Goal: Task Accomplishment & Management: Manage account settings

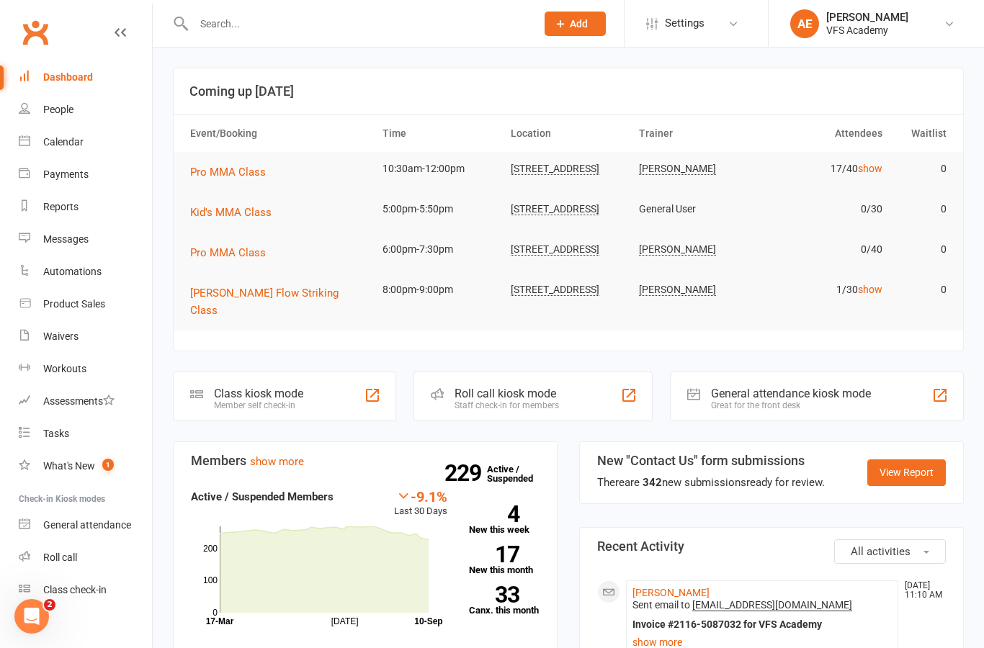
click at [450, 22] on input "text" at bounding box center [357, 24] width 336 height 20
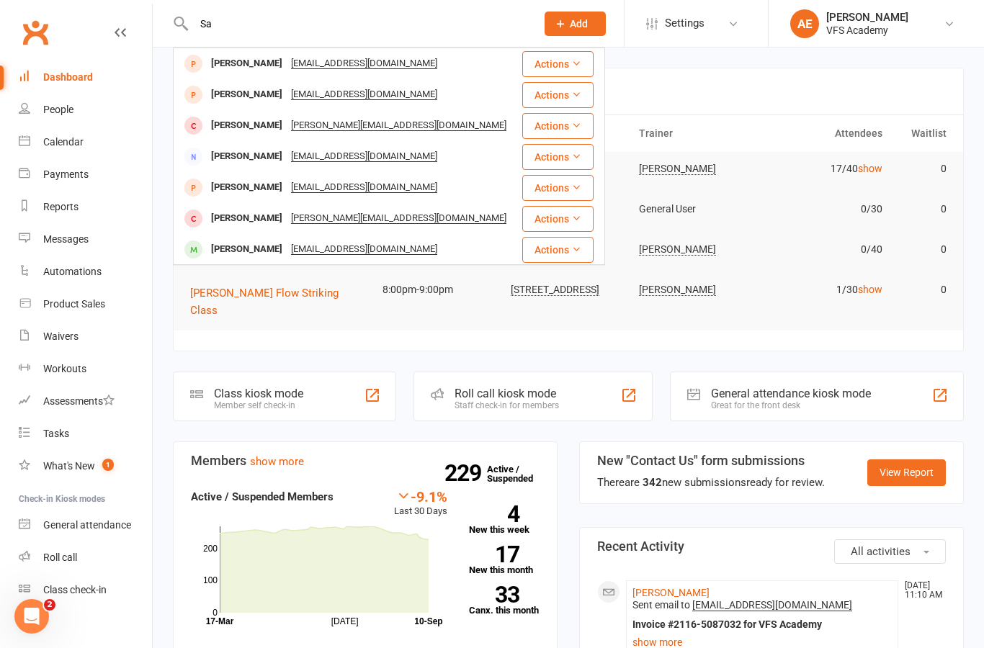
type input "S"
type input "M"
type input "L"
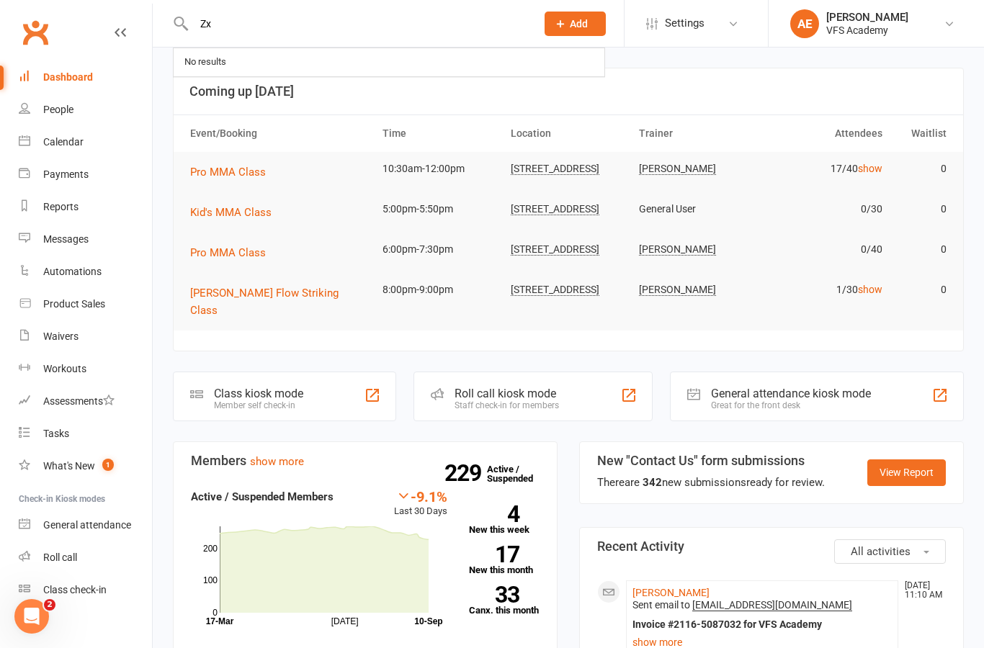
type input "Z"
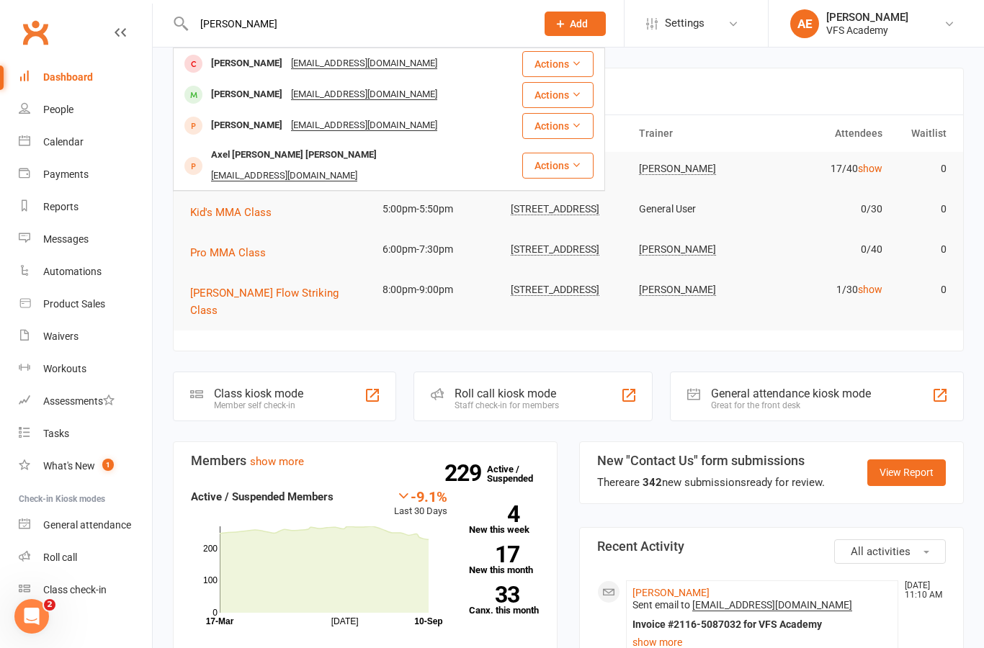
type input "[PERSON_NAME]"
click at [256, 99] on div "[PERSON_NAME]" at bounding box center [247, 94] width 80 height 21
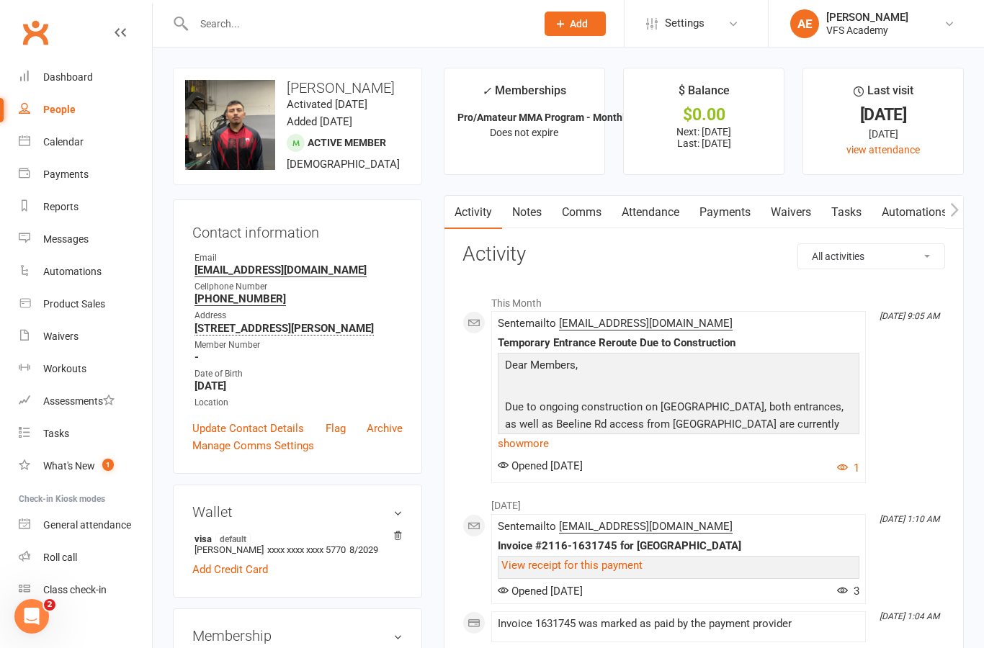
click at [803, 196] on link "Waivers" at bounding box center [791, 212] width 60 height 33
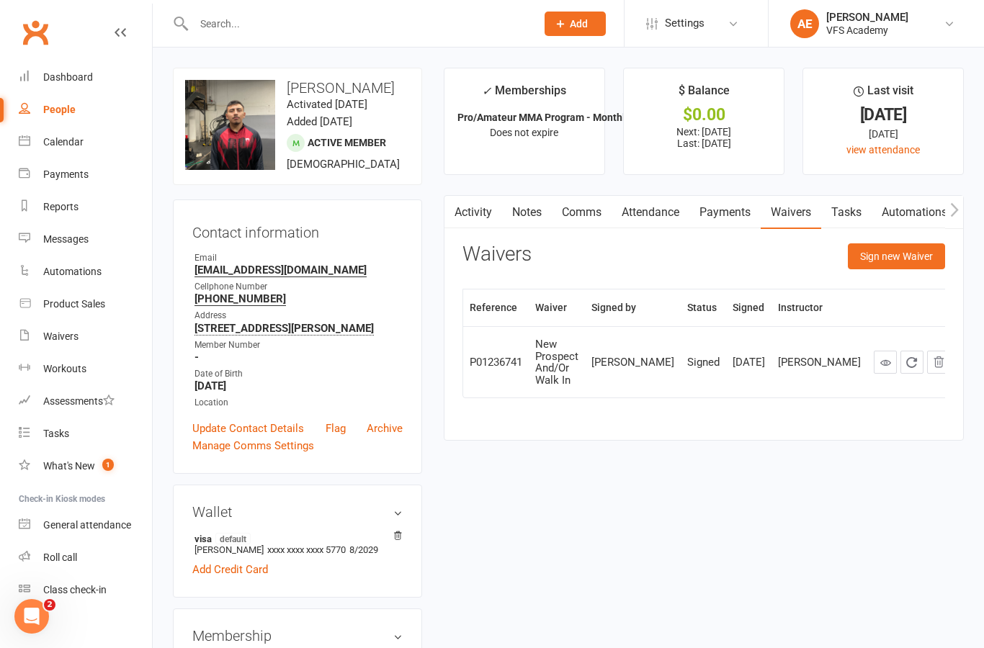
click at [484, 203] on link "Activity" at bounding box center [473, 212] width 58 height 33
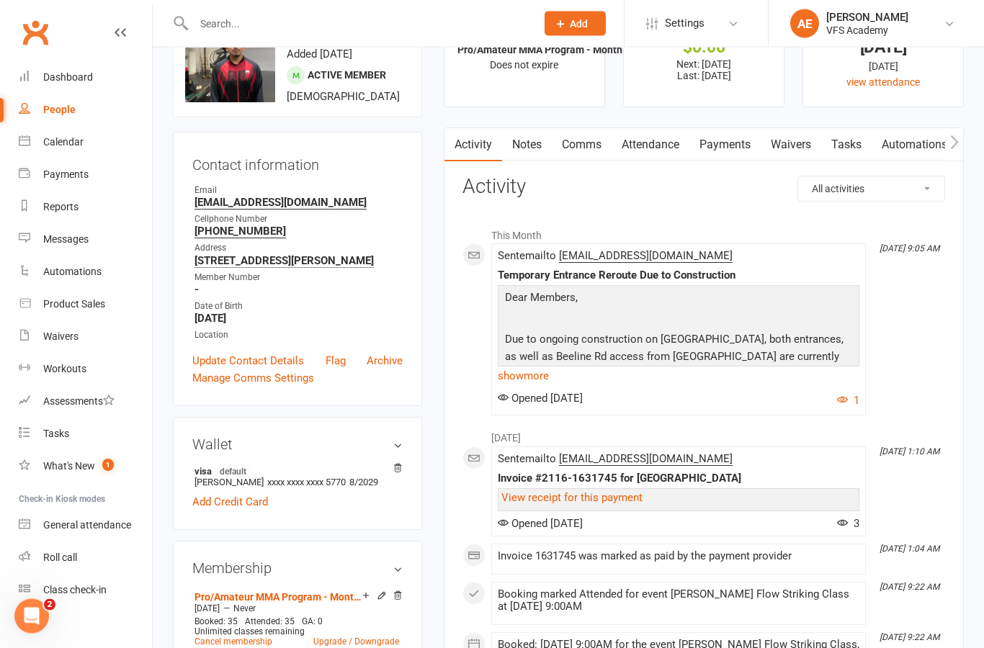
scroll to position [84, 0]
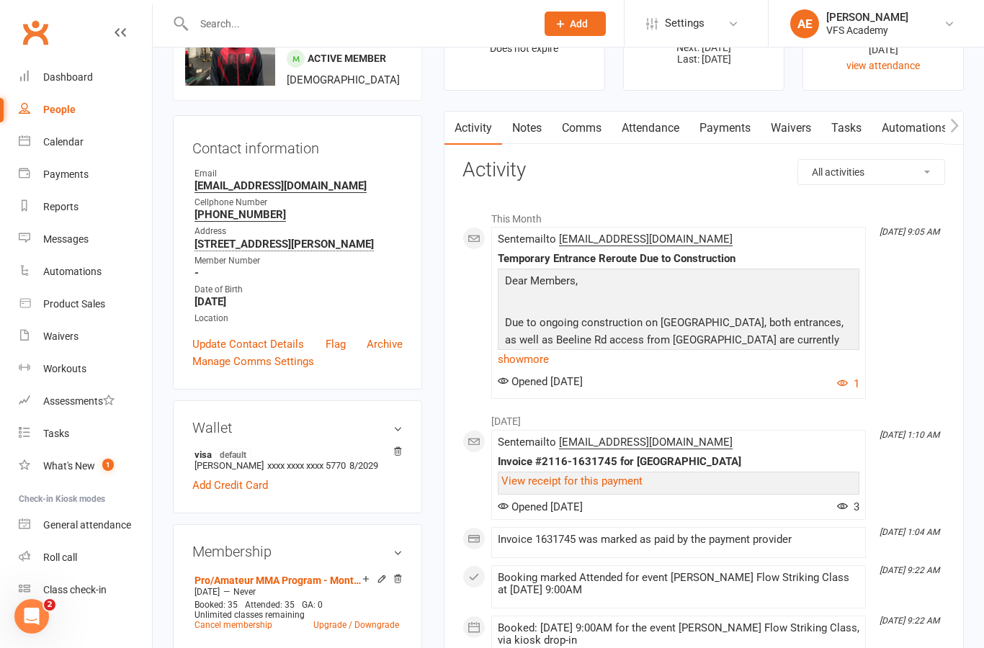
click at [663, 120] on link "Attendance" at bounding box center [650, 128] width 78 height 33
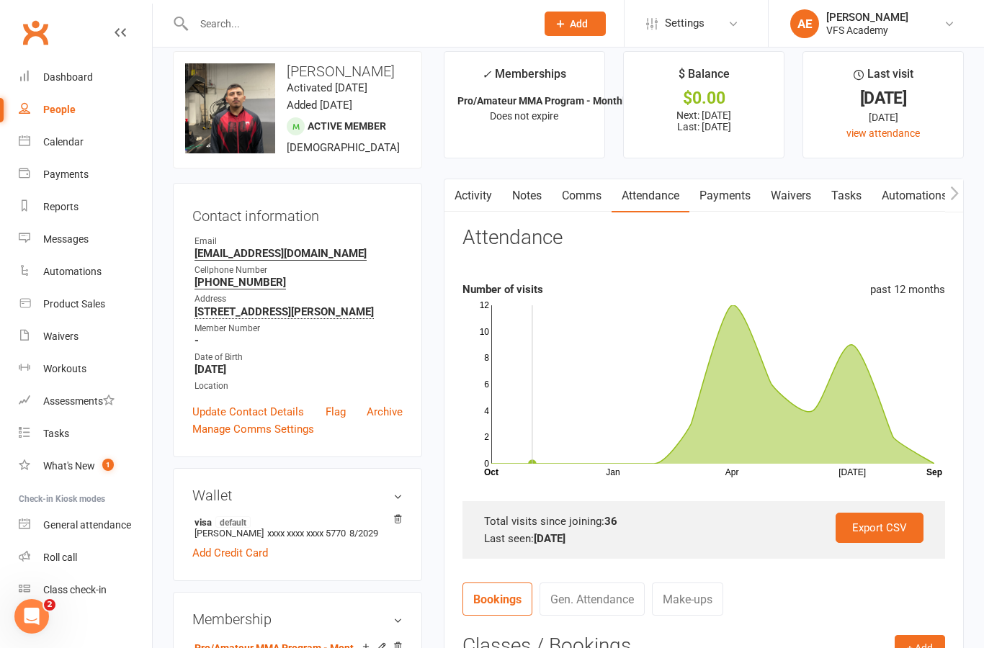
scroll to position [15, 0]
click at [50, 64] on link "Dashboard" at bounding box center [85, 77] width 133 height 32
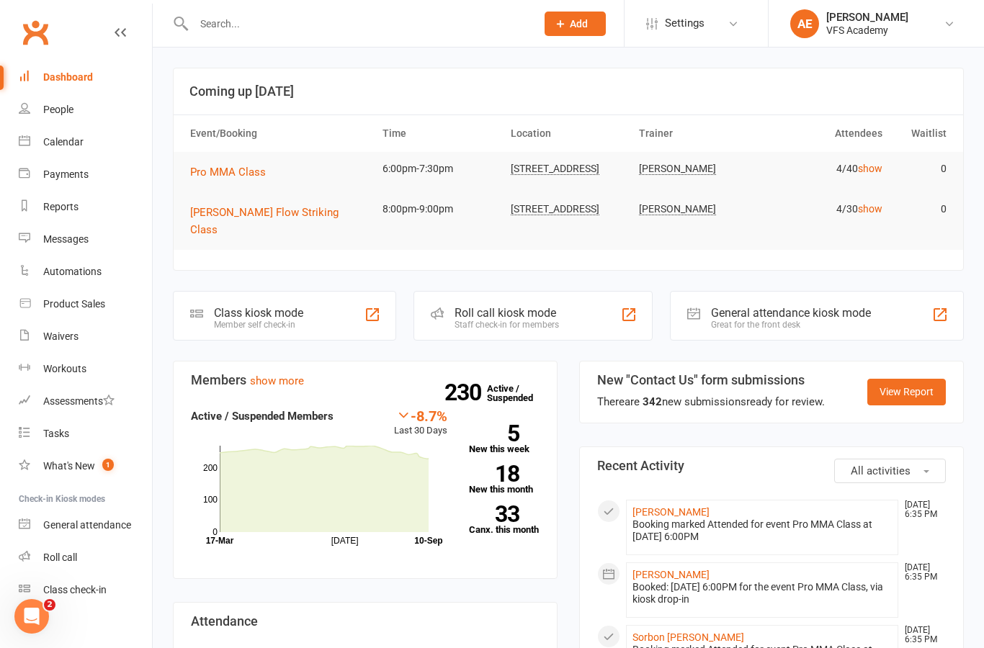
click at [239, 306] on div "Class kiosk mode" at bounding box center [258, 313] width 89 height 14
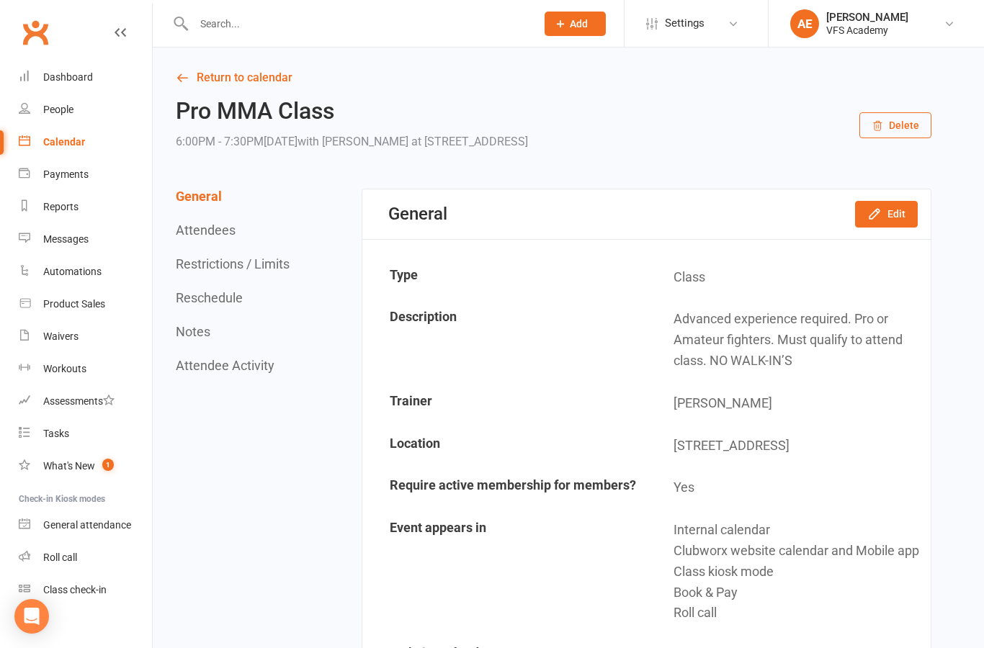
click at [55, 335] on div "Waivers" at bounding box center [60, 337] width 35 height 12
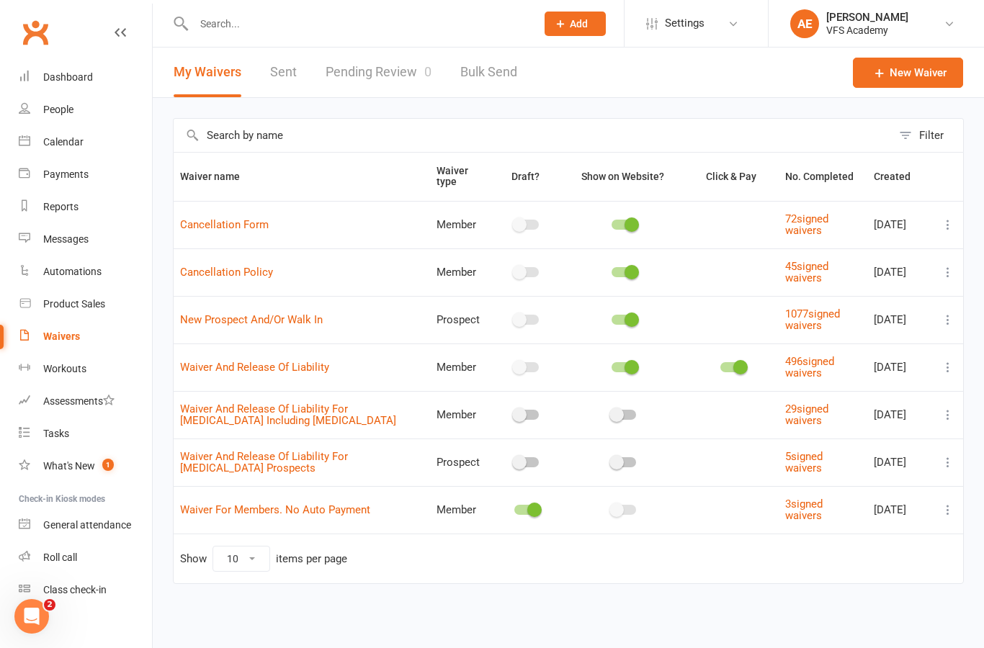
click at [425, 78] on span "0" at bounding box center [427, 71] width 7 height 15
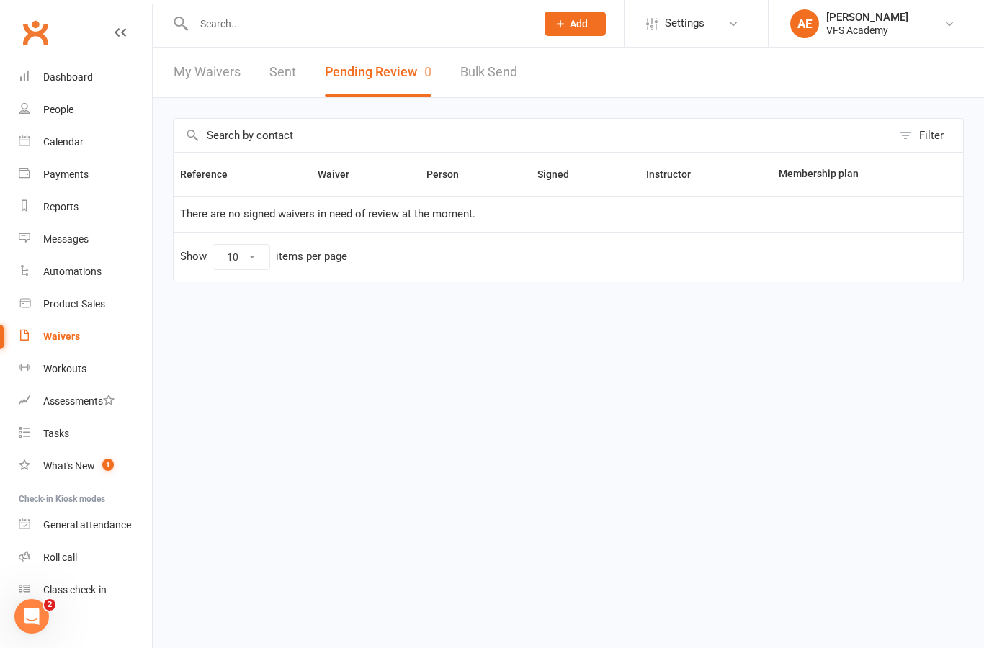
click at [48, 270] on div "Automations" at bounding box center [72, 272] width 58 height 12
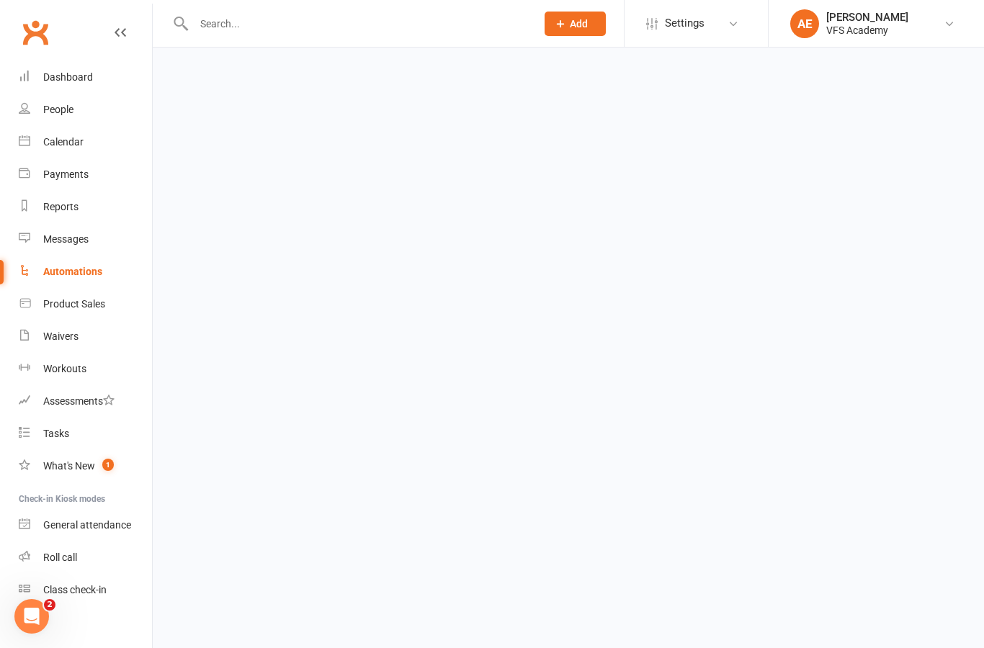
select select "100"
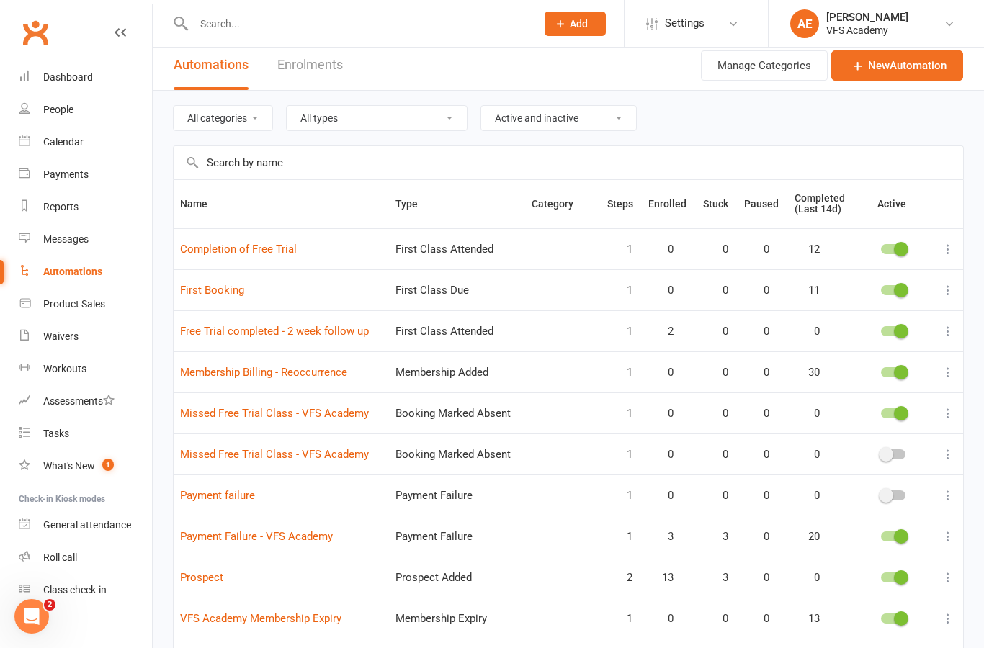
scroll to position [121, 0]
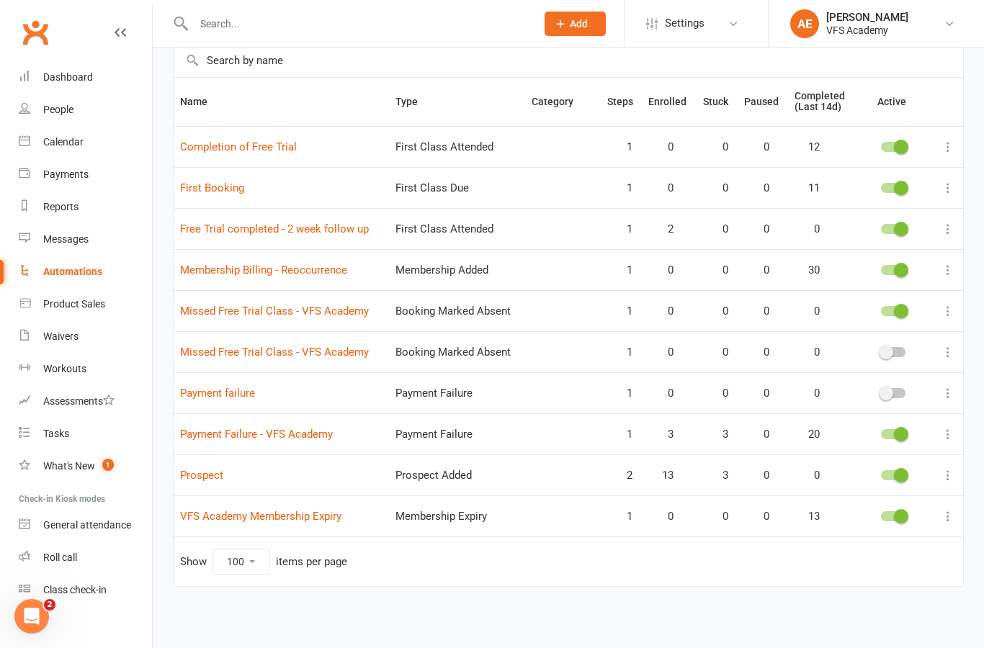
click at [237, 181] on link "First Booking" at bounding box center [212, 187] width 64 height 13
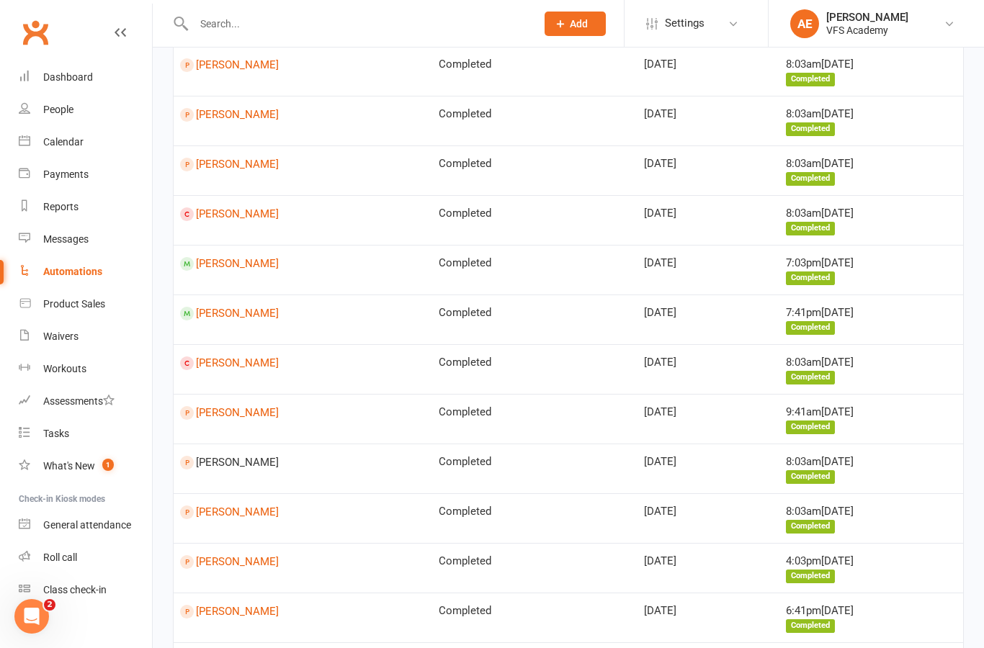
scroll to position [696, 0]
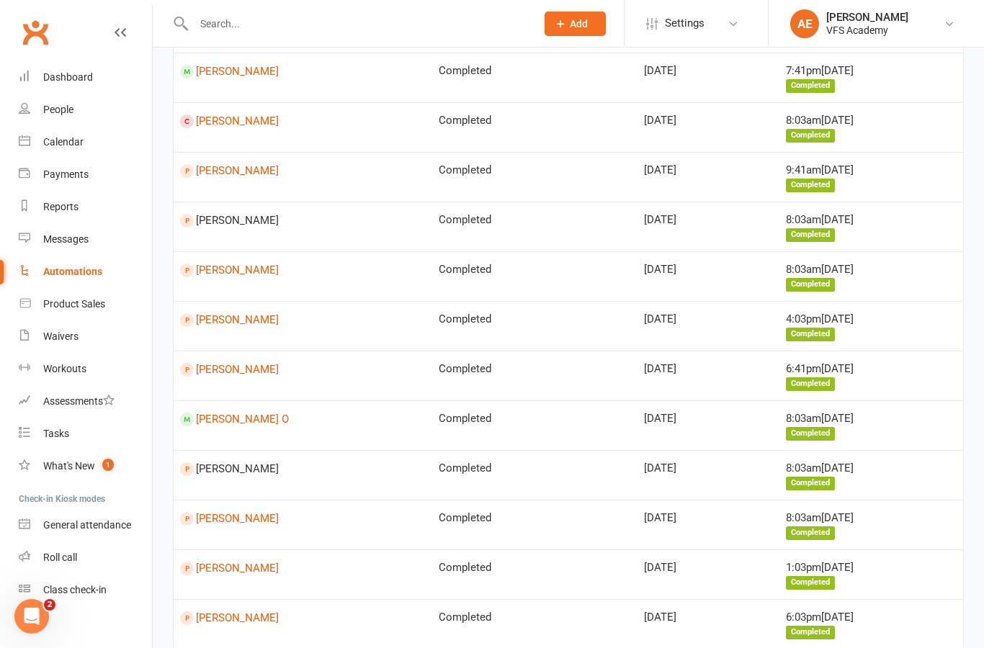
click at [215, 562] on link "Harsha Namburi" at bounding box center [303, 569] width 246 height 14
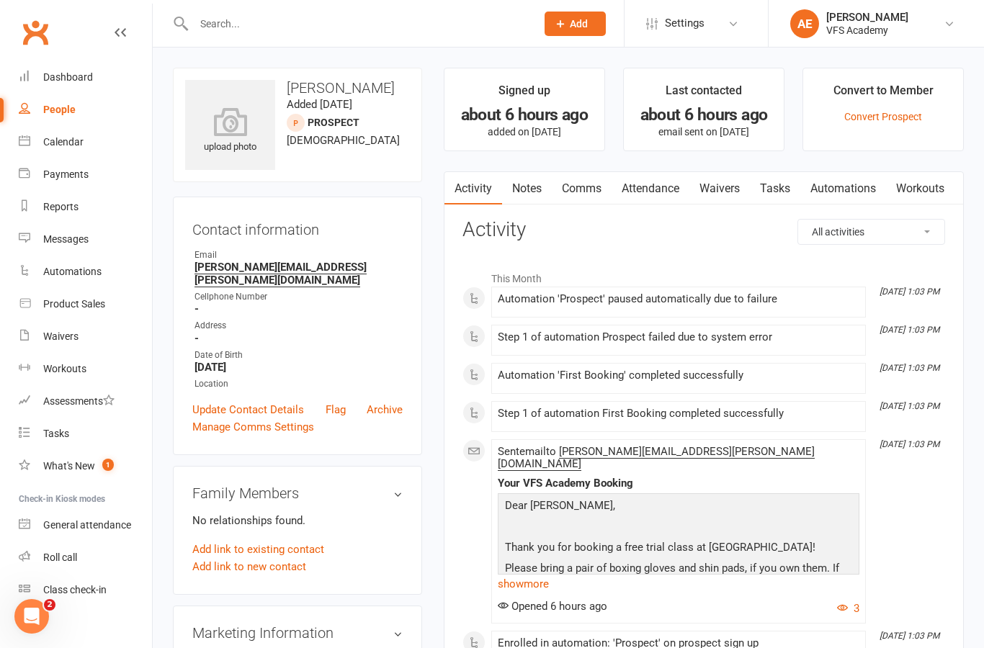
click at [735, 189] on link "Waivers" at bounding box center [719, 188] width 60 height 33
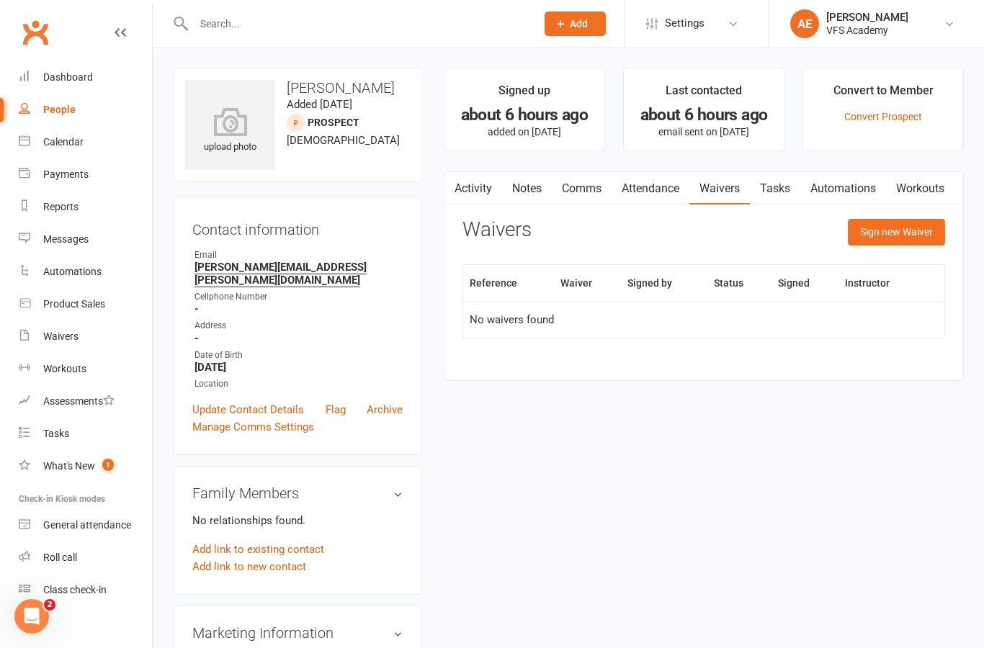
click at [914, 232] on button "Sign new Waiver" at bounding box center [896, 232] width 97 height 26
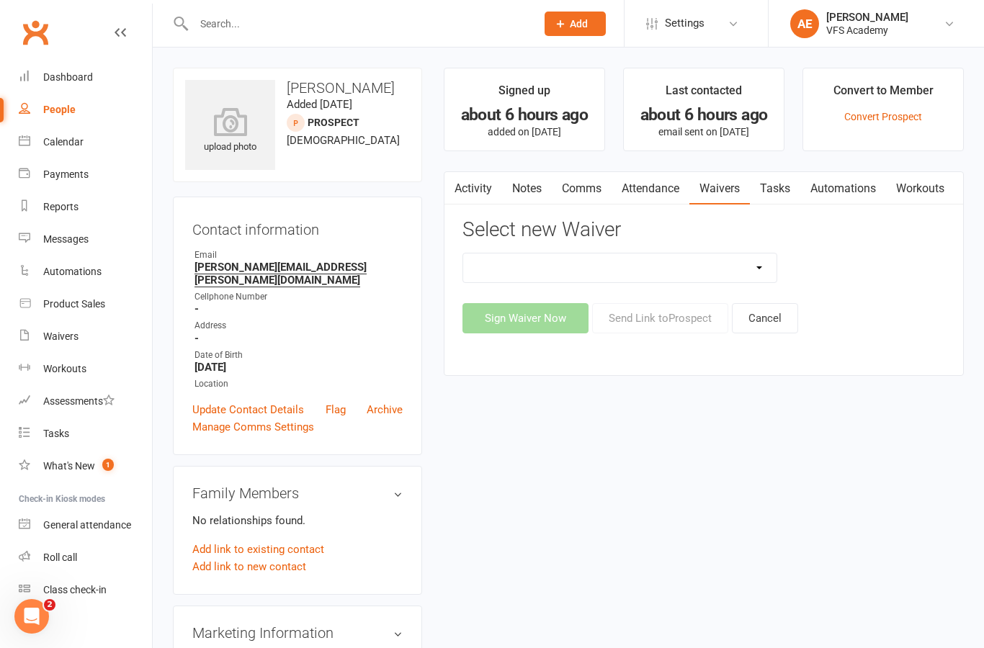
click at [622, 269] on select "Cancellation Form Cancellation Policy New Prospect And/Or Walk In Waiver And Re…" at bounding box center [619, 268] width 313 height 29
select select "326"
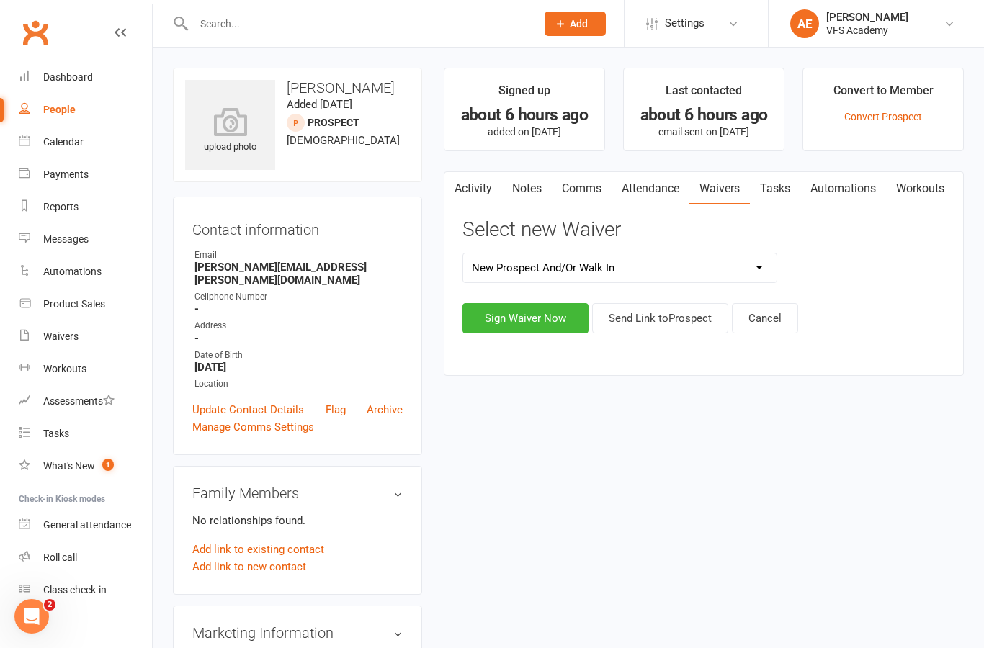
click at [701, 323] on button "Send Link to Prospect" at bounding box center [660, 318] width 136 height 30
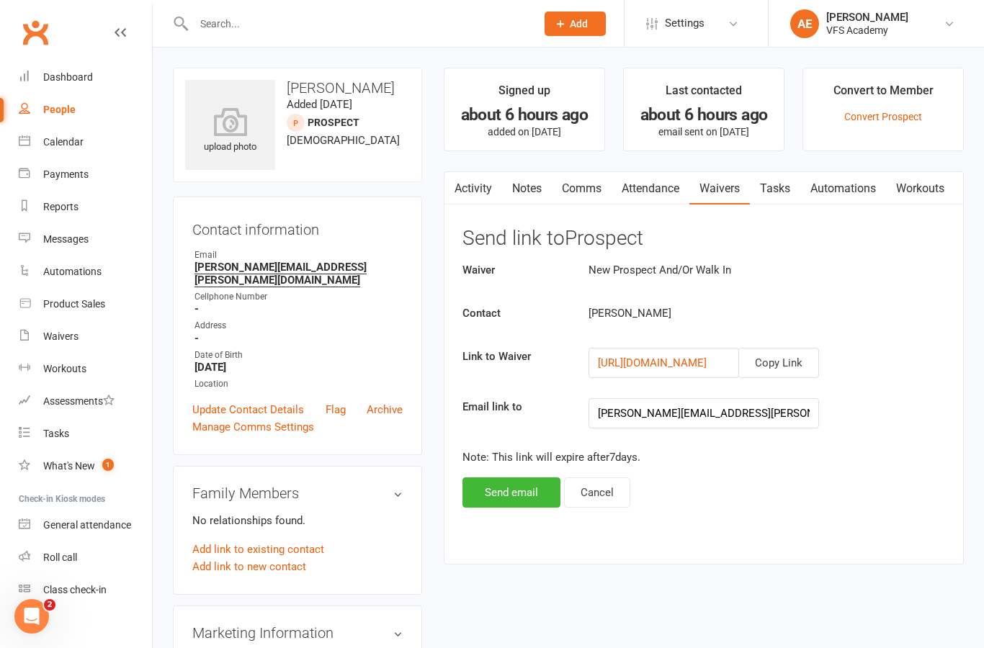
click at [534, 496] on button "Send email" at bounding box center [511, 493] width 98 height 30
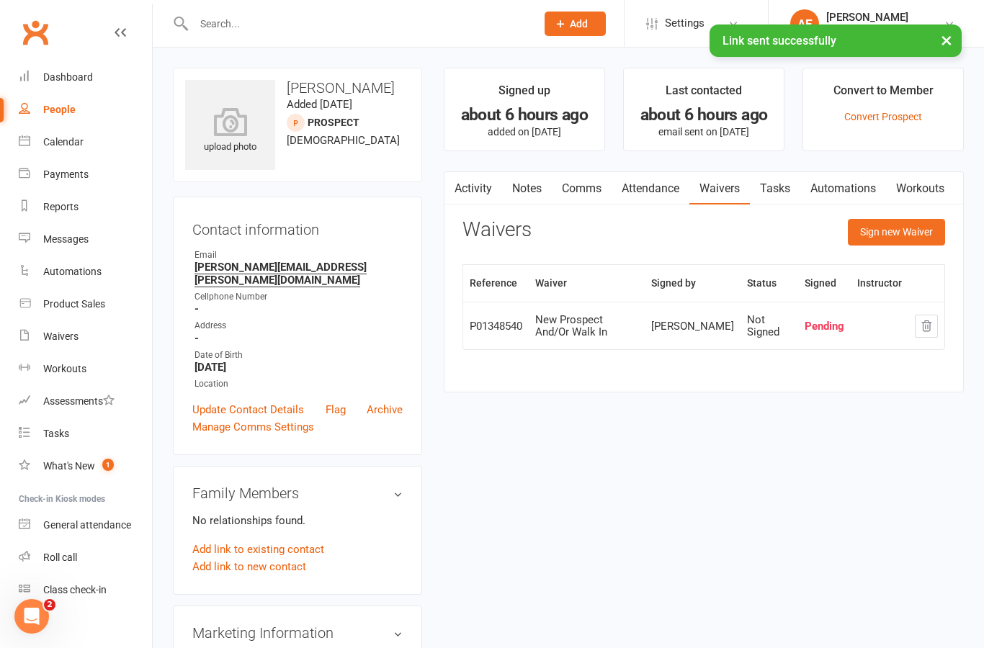
click at [54, 344] on link "Waivers" at bounding box center [85, 336] width 133 height 32
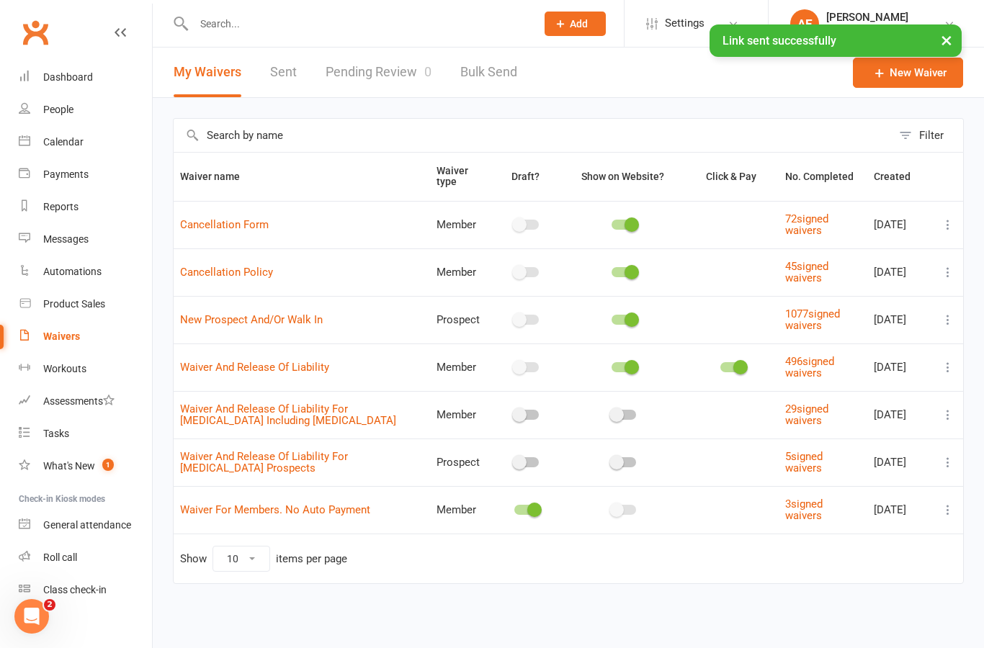
click at [52, 259] on link "Automations" at bounding box center [85, 272] width 133 height 32
select select "100"
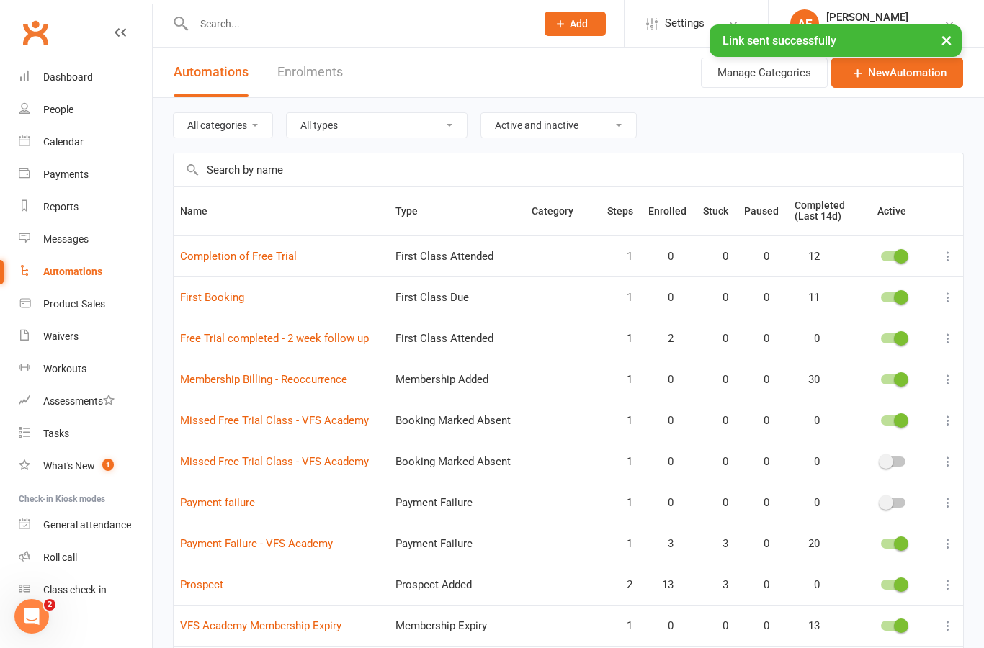
scroll to position [121, 0]
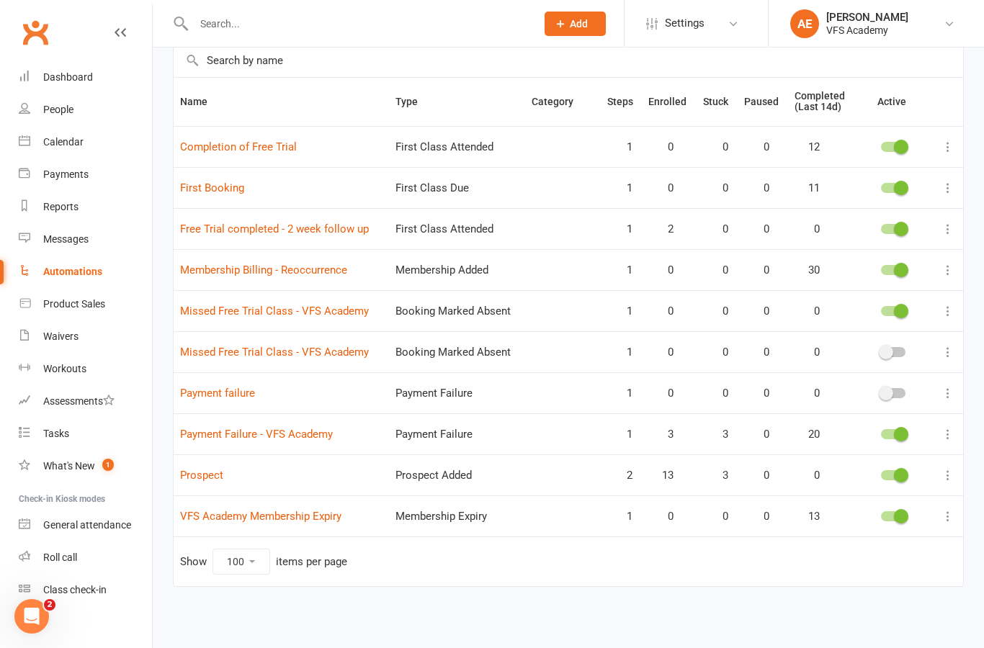
click at [204, 469] on link "Prospect" at bounding box center [201, 475] width 43 height 13
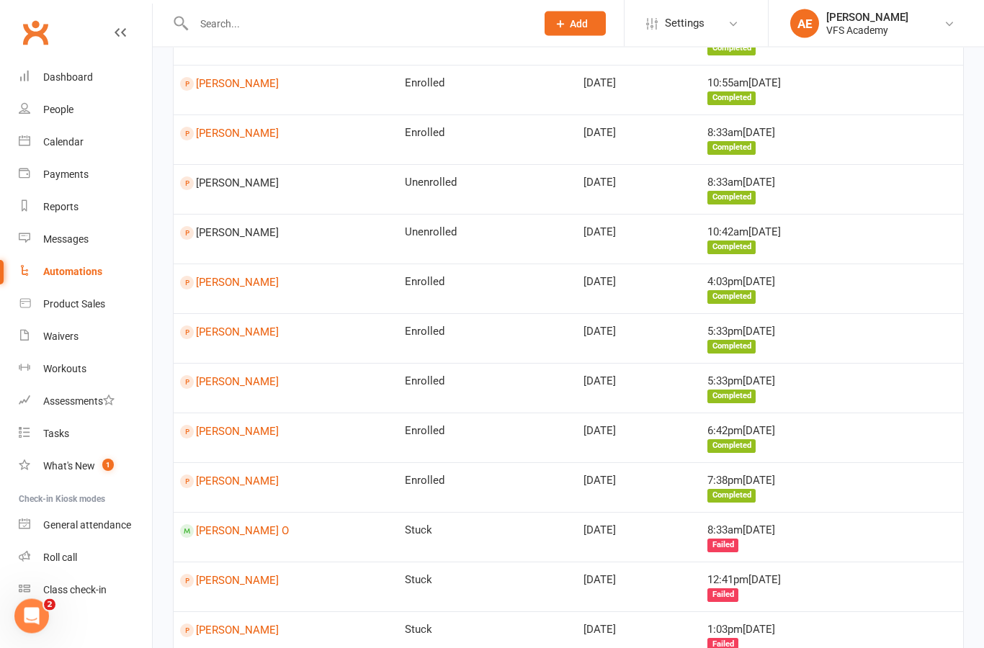
scroll to position [1186, 0]
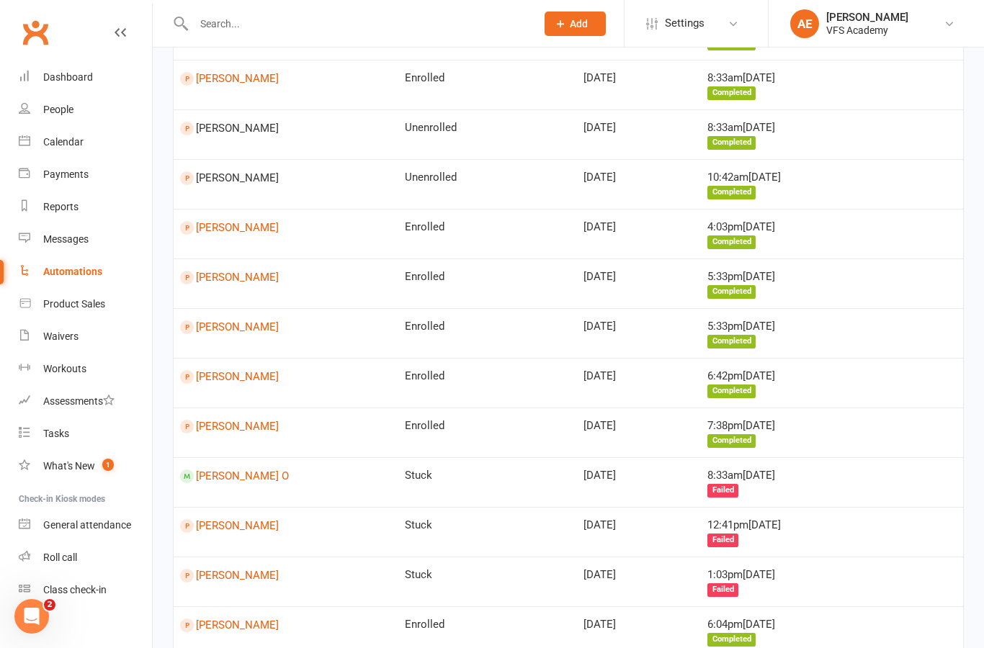
click at [200, 519] on link "Daniel Yong" at bounding box center [286, 526] width 212 height 14
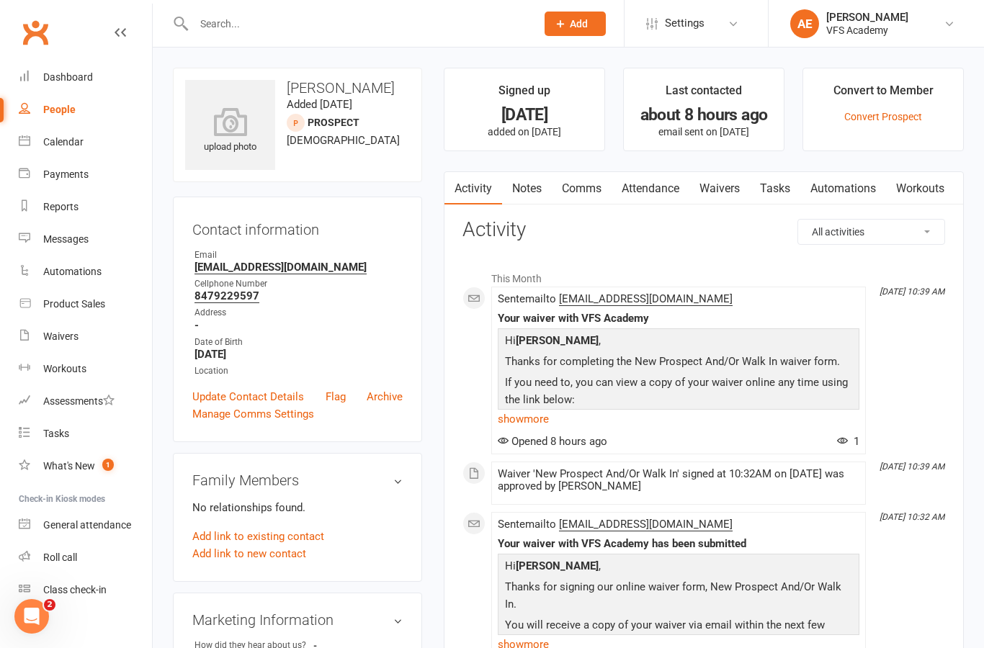
click at [750, 182] on link "Waivers" at bounding box center [719, 188] width 60 height 33
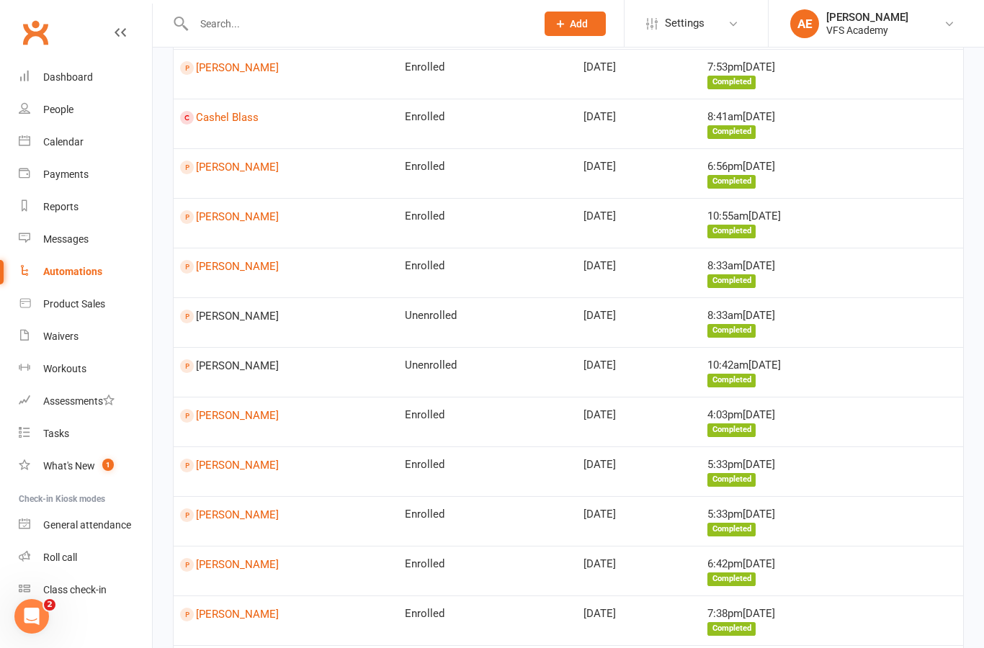
scroll to position [1186, 0]
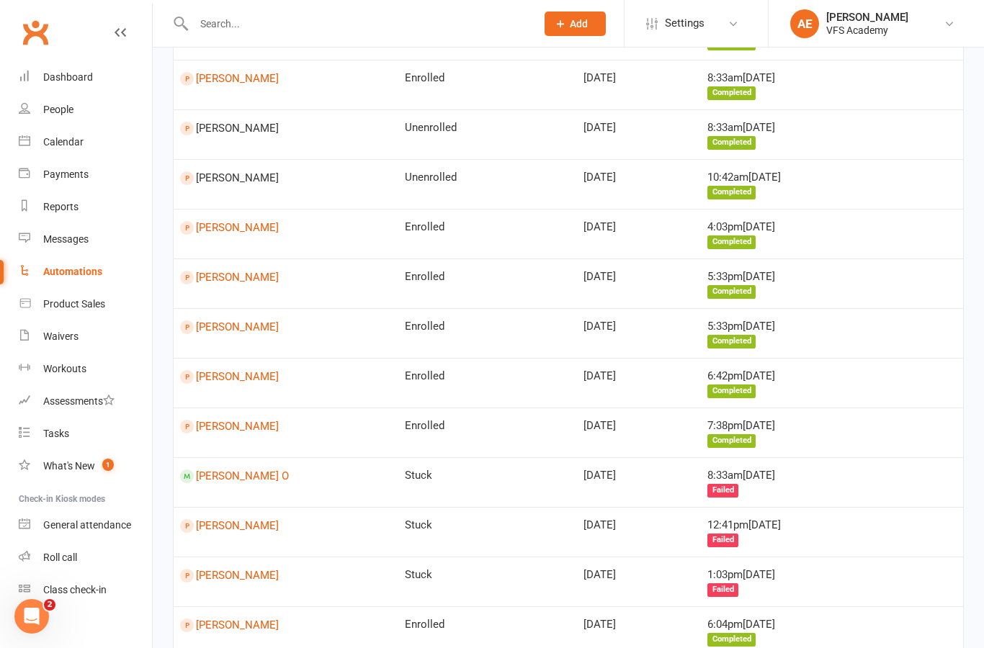
click at [219, 619] on link "[PERSON_NAME]" at bounding box center [286, 626] width 212 height 14
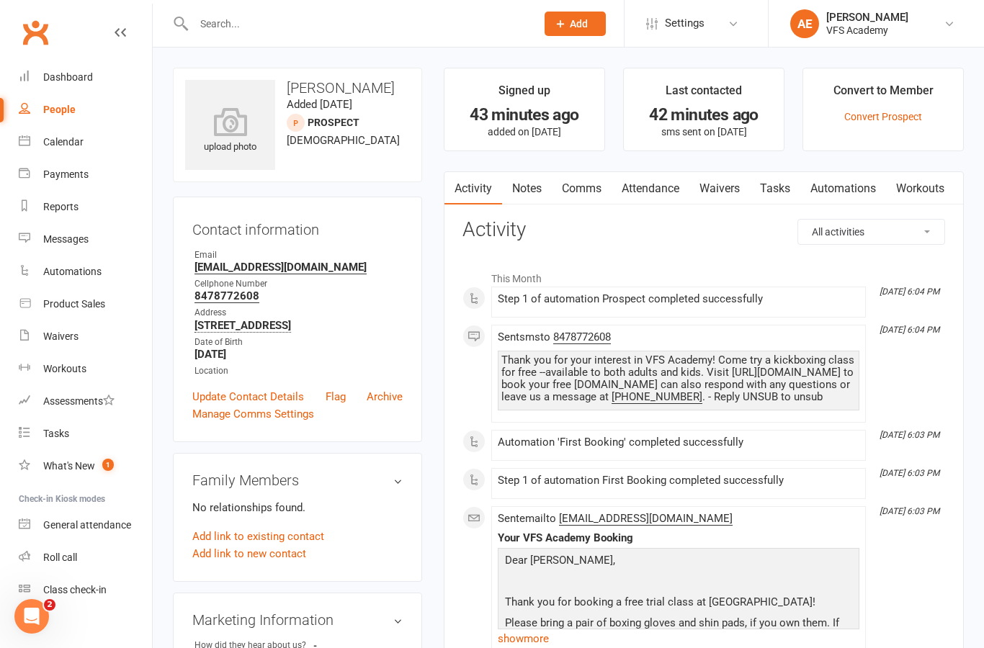
click at [734, 184] on link "Waivers" at bounding box center [719, 188] width 60 height 33
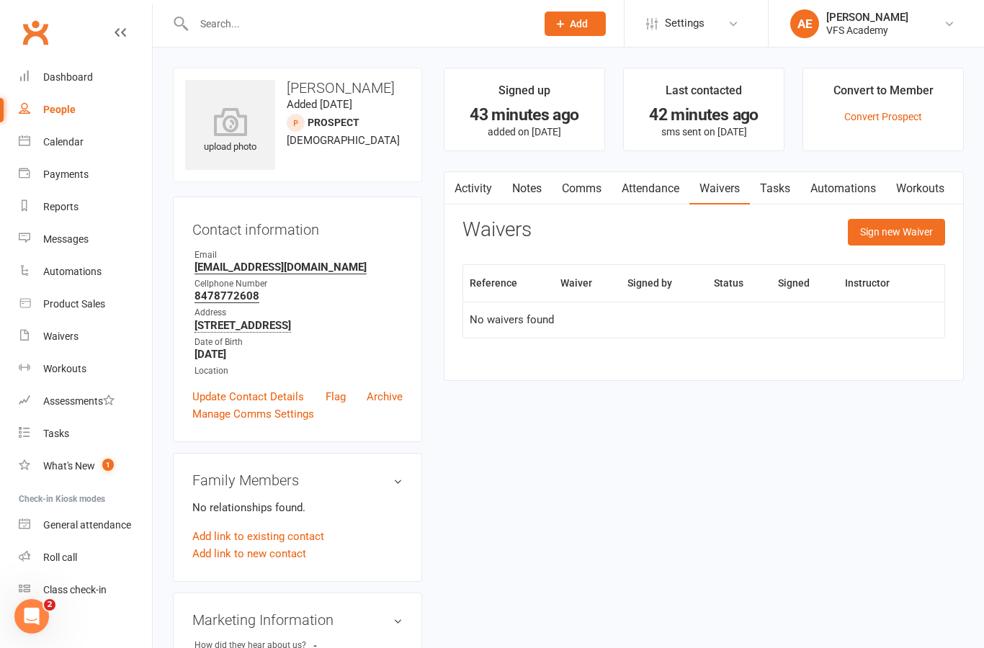
click at [912, 225] on button "Sign new Waiver" at bounding box center [896, 232] width 97 height 26
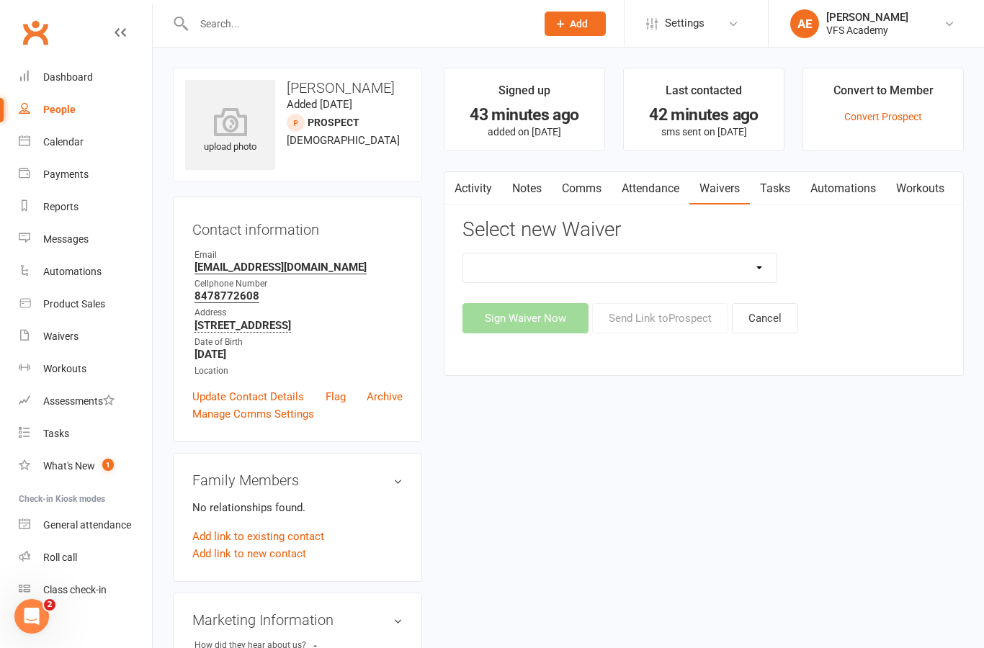
click at [642, 257] on select "Cancellation Form Cancellation Policy New Prospect And/Or Walk In Waiver And Re…" at bounding box center [619, 268] width 313 height 29
select select "326"
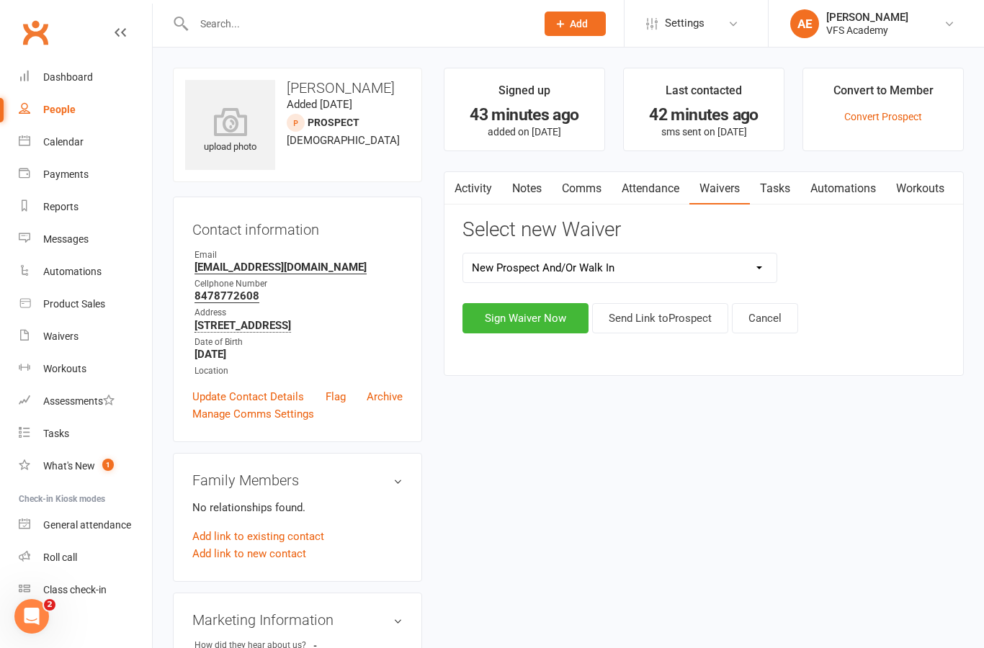
click at [640, 327] on button "Send Link to Prospect" at bounding box center [660, 318] width 136 height 30
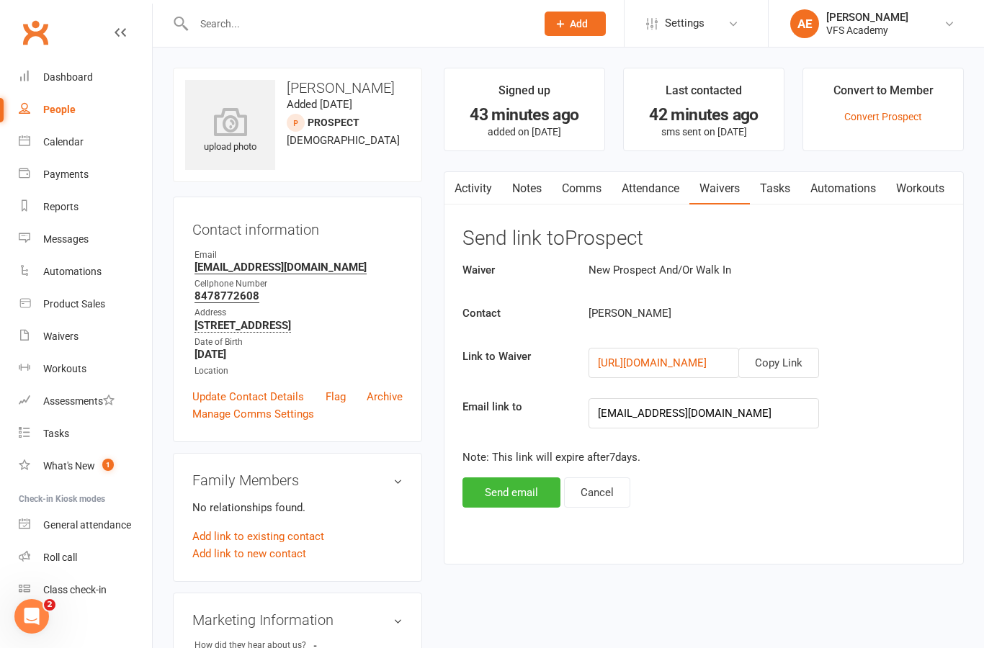
click at [518, 487] on button "Send email" at bounding box center [511, 493] width 98 height 30
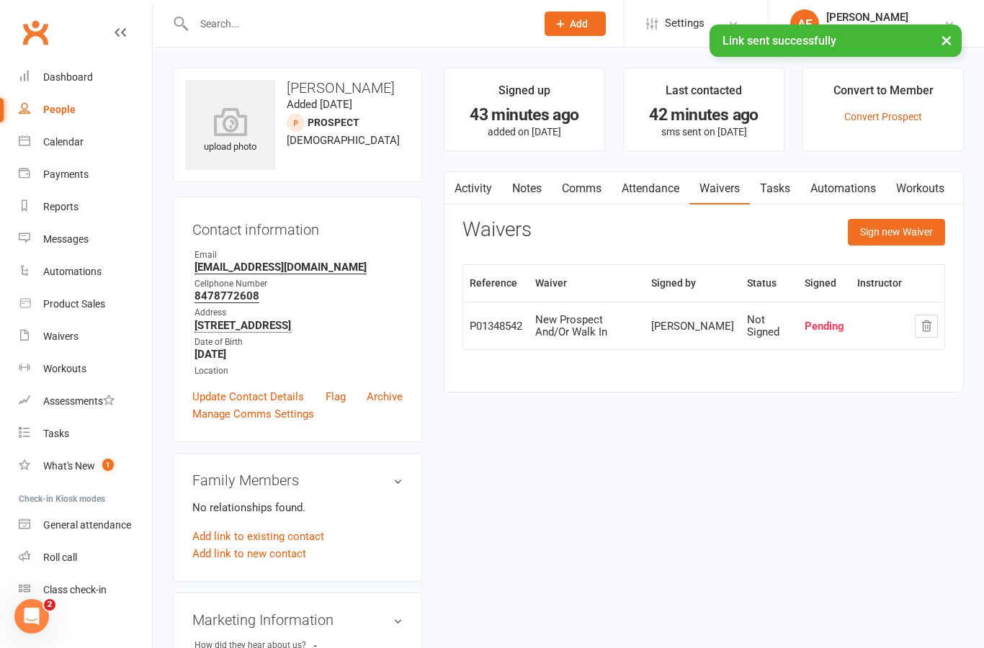
click at [56, 269] on div "Automations" at bounding box center [72, 272] width 58 height 12
select select "100"
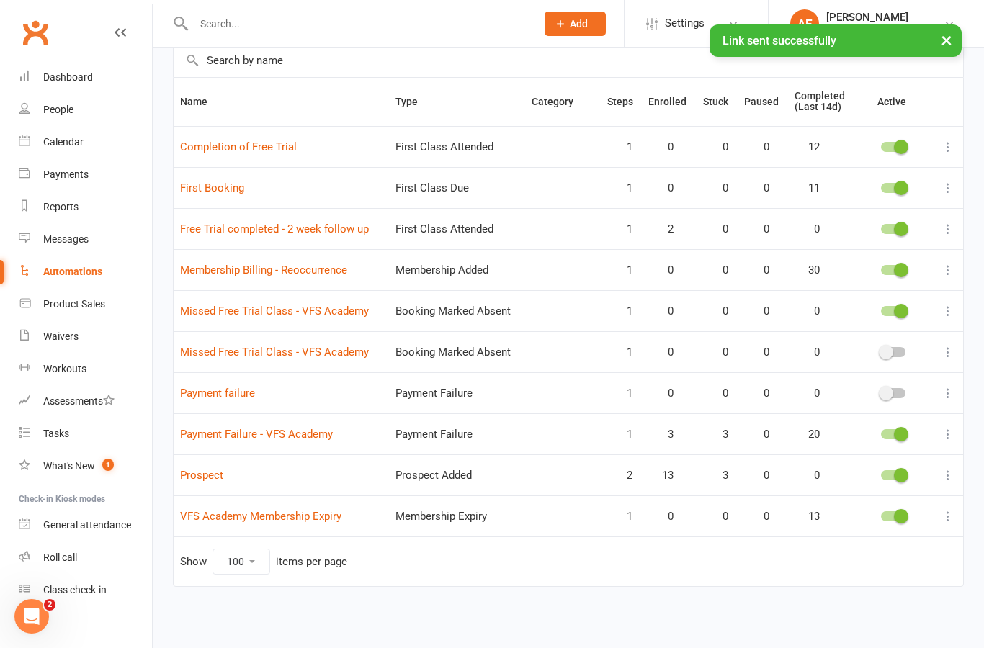
scroll to position [116, 0]
click at [192, 473] on link "Prospect" at bounding box center [201, 475] width 43 height 13
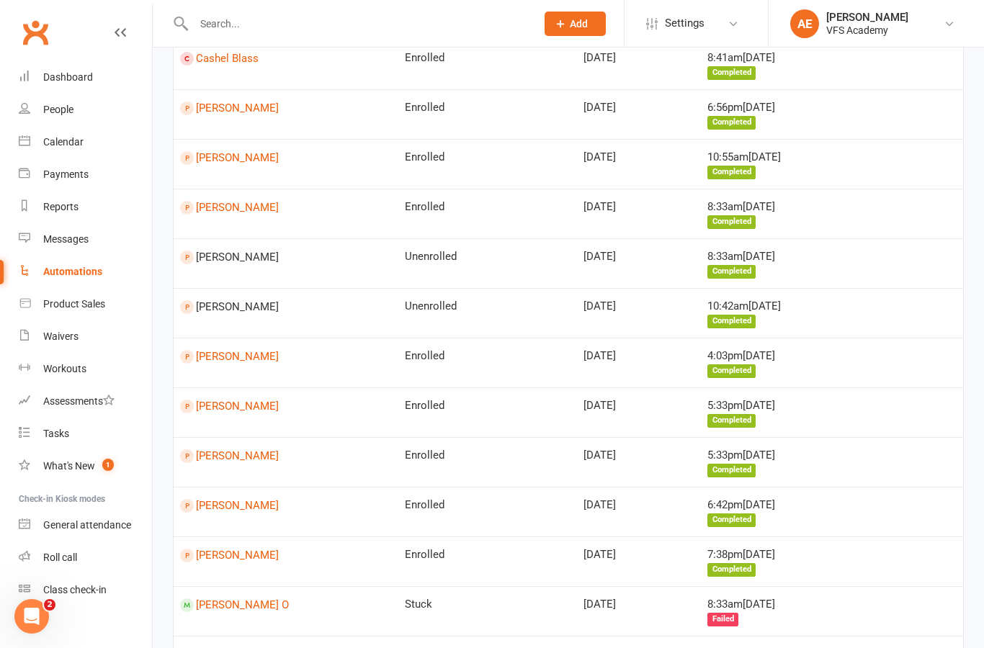
scroll to position [1186, 0]
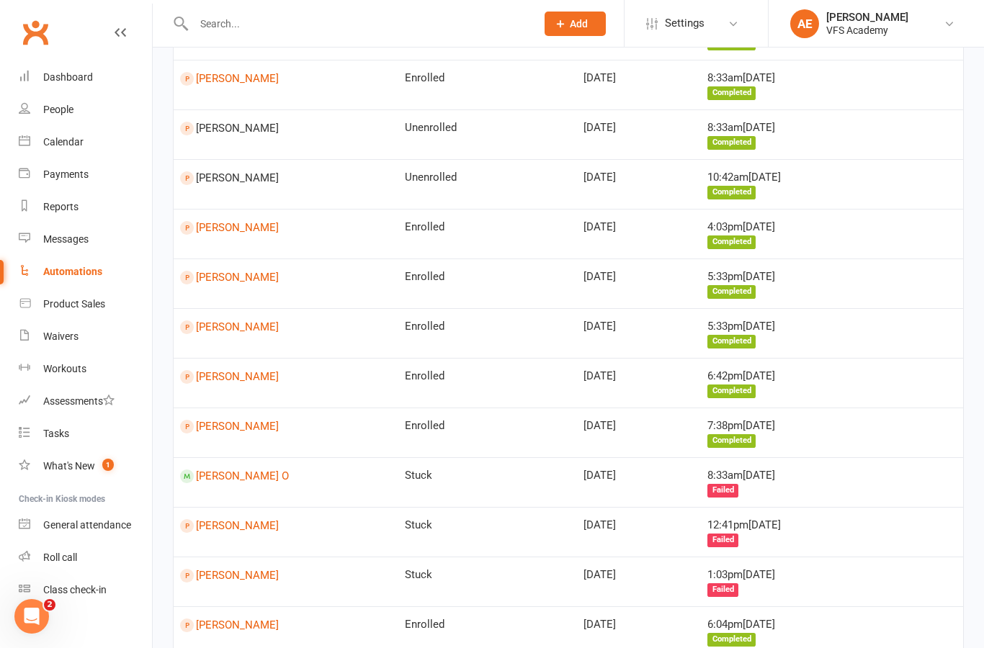
click at [200, 519] on link "Daniel Yong" at bounding box center [286, 526] width 212 height 14
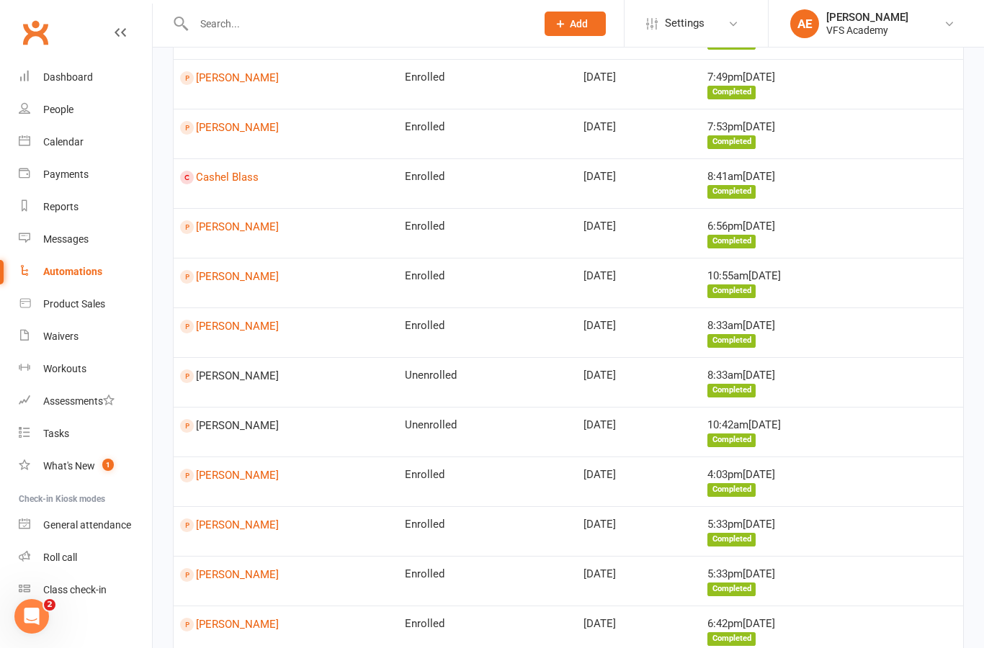
scroll to position [1186, 0]
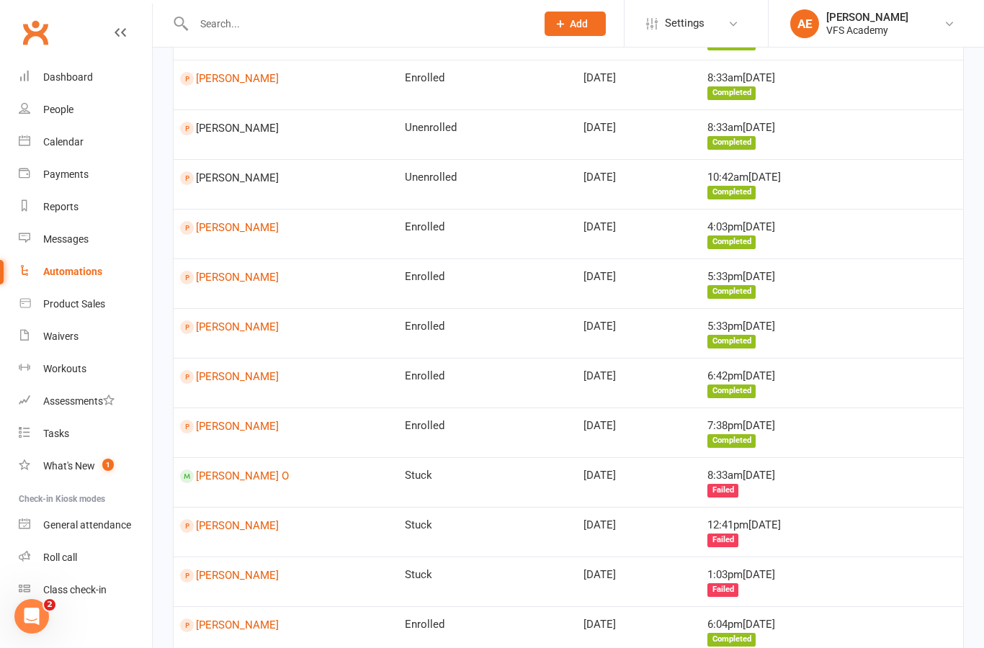
click at [209, 569] on link "Harsha Namburi" at bounding box center [286, 576] width 212 height 14
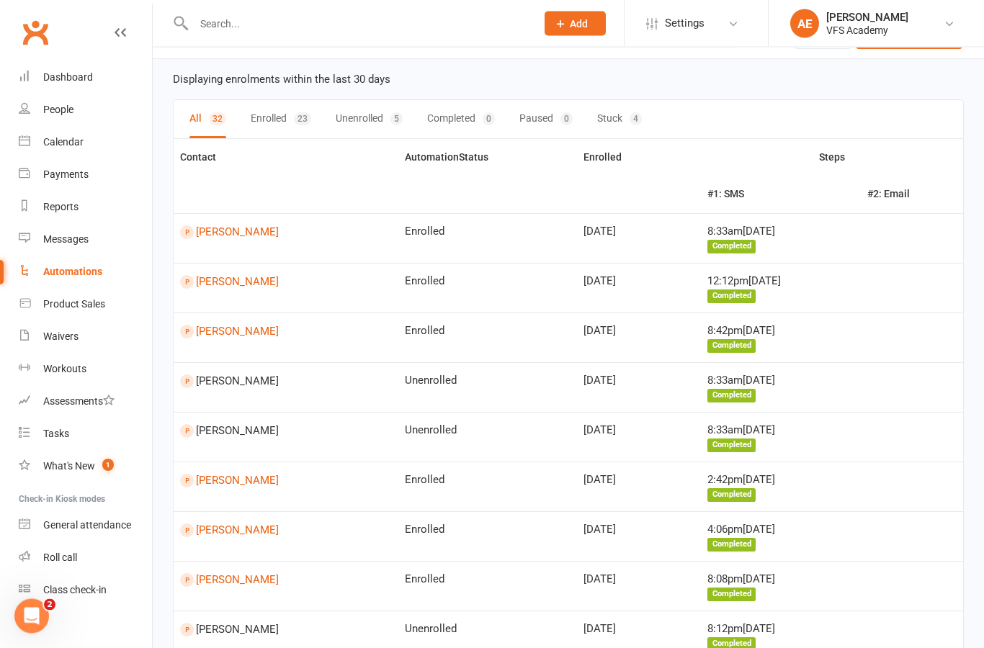
scroll to position [42, 0]
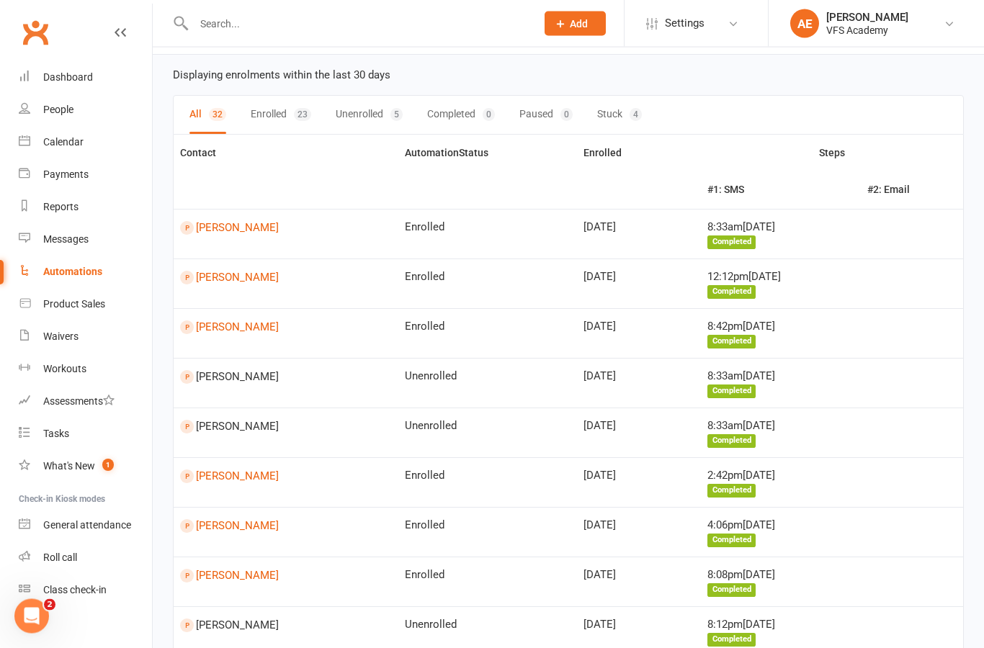
click at [68, 261] on link "Automations" at bounding box center [85, 272] width 133 height 32
select select "100"
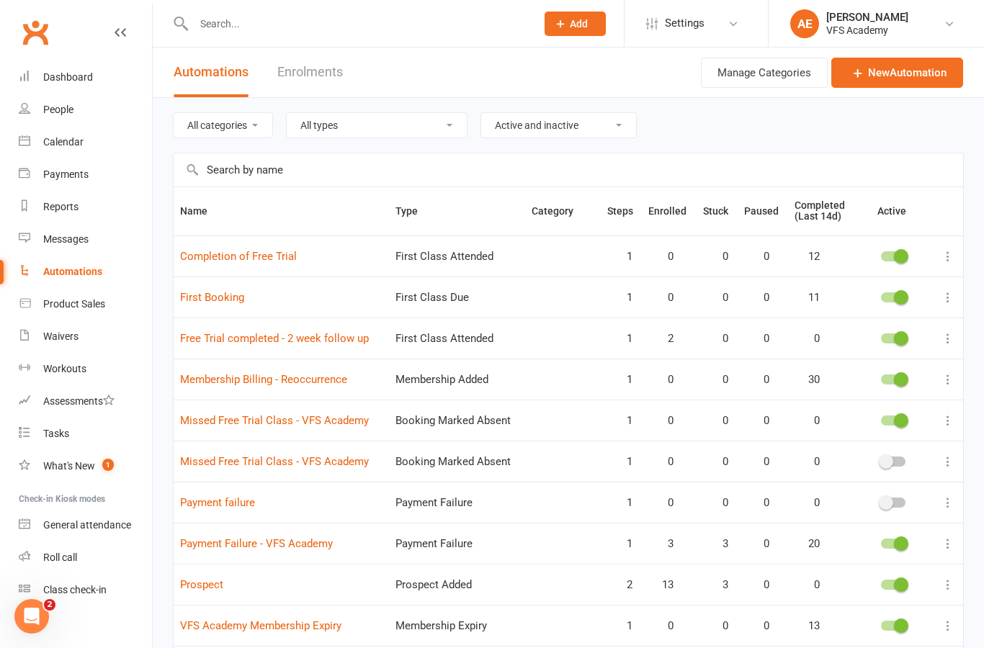
click at [202, 302] on link "First Booking" at bounding box center [212, 297] width 64 height 13
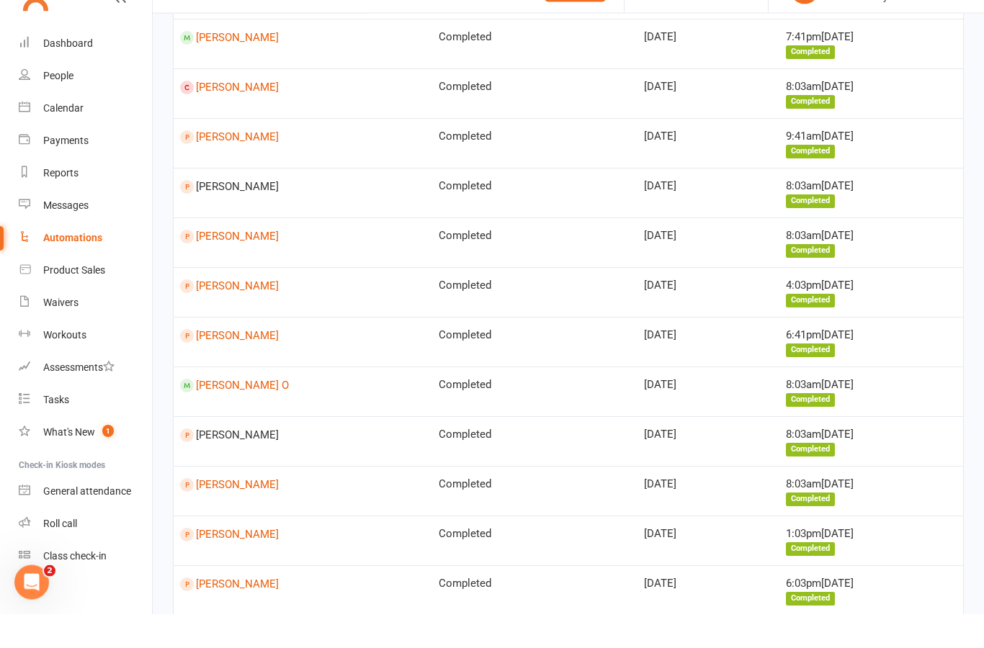
scroll to position [754, 0]
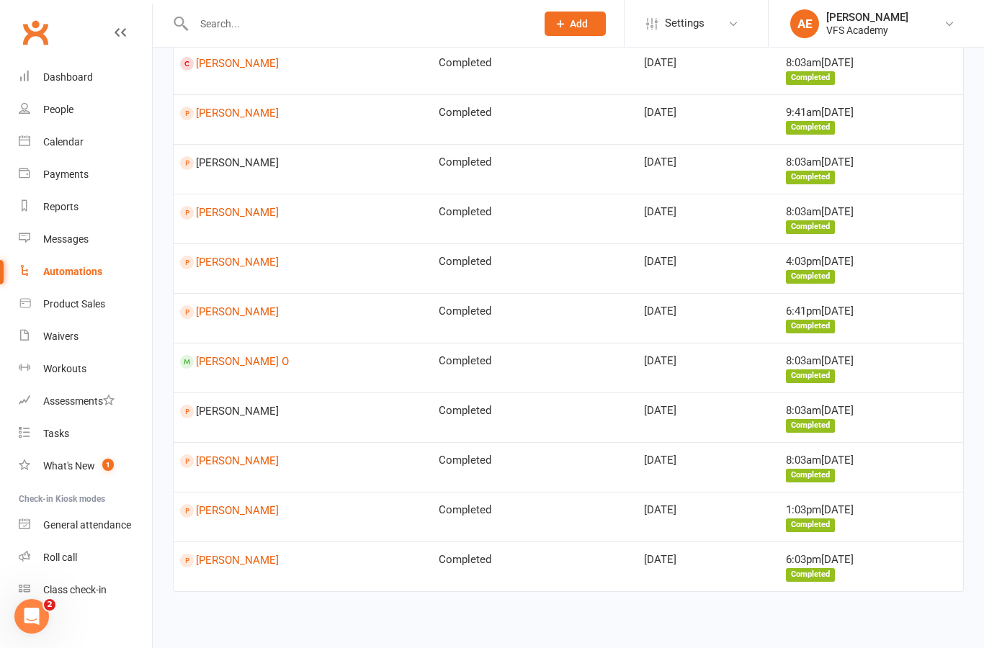
click at [209, 554] on link "[PERSON_NAME]" at bounding box center [303, 561] width 246 height 14
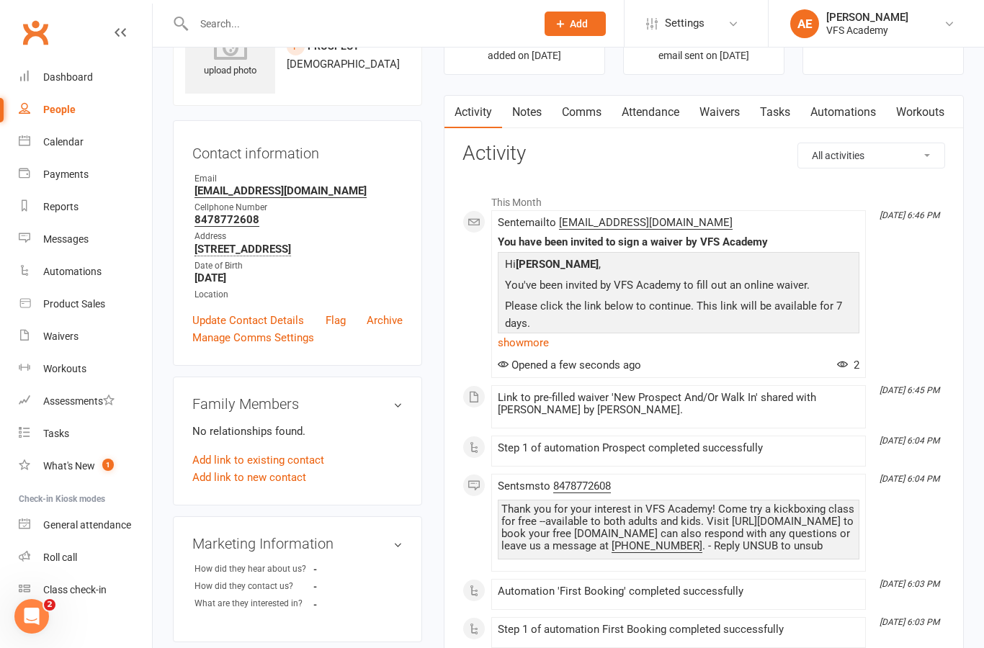
scroll to position [45, 0]
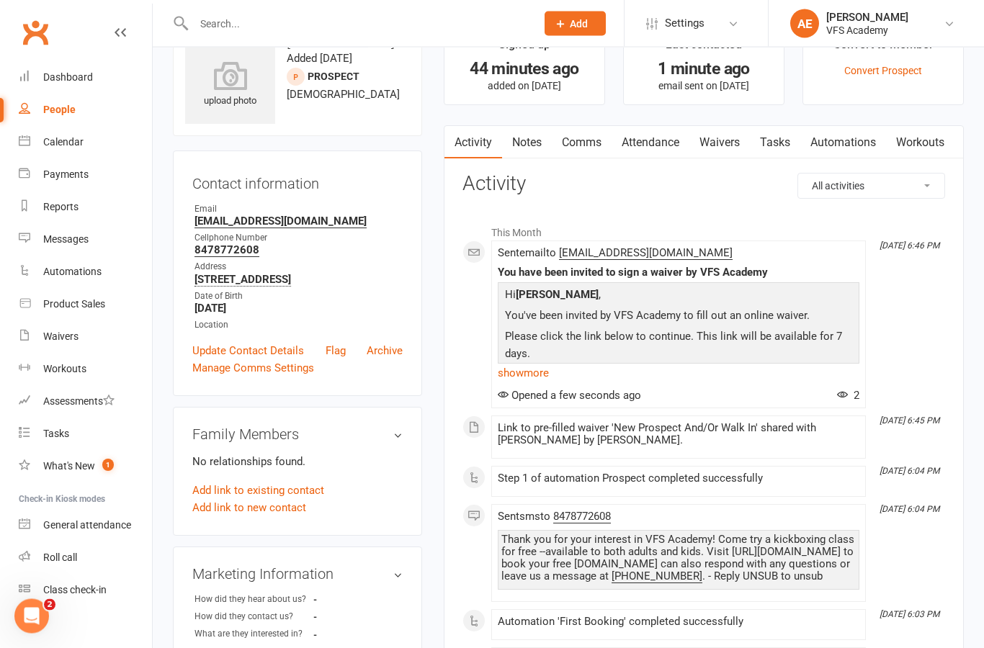
click at [66, 84] on link "Dashboard" at bounding box center [85, 77] width 133 height 32
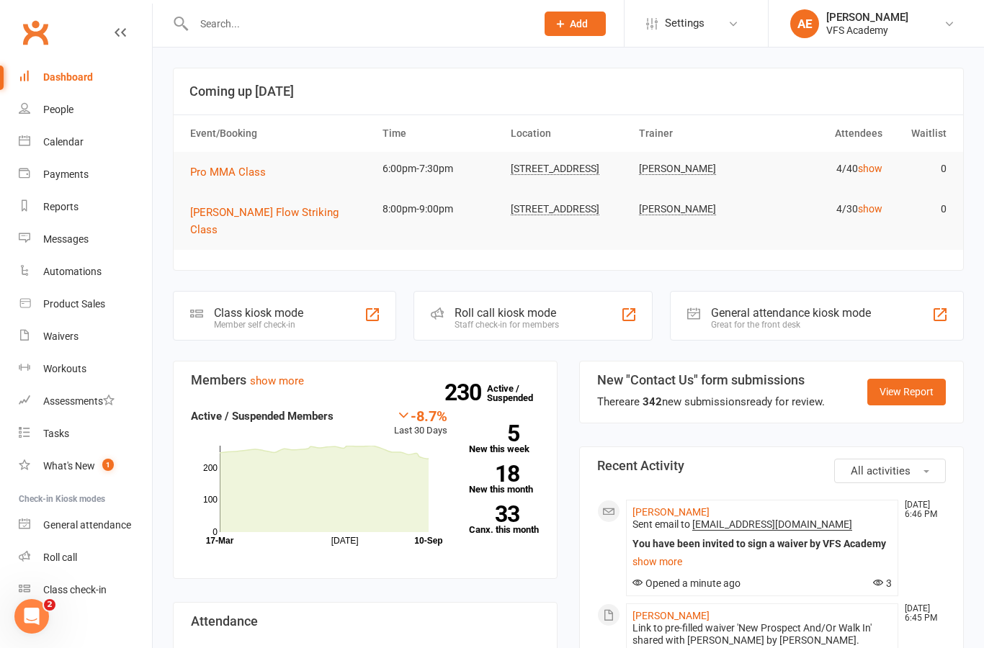
click at [47, 272] on div "Automations" at bounding box center [72, 272] width 58 height 12
select select "100"
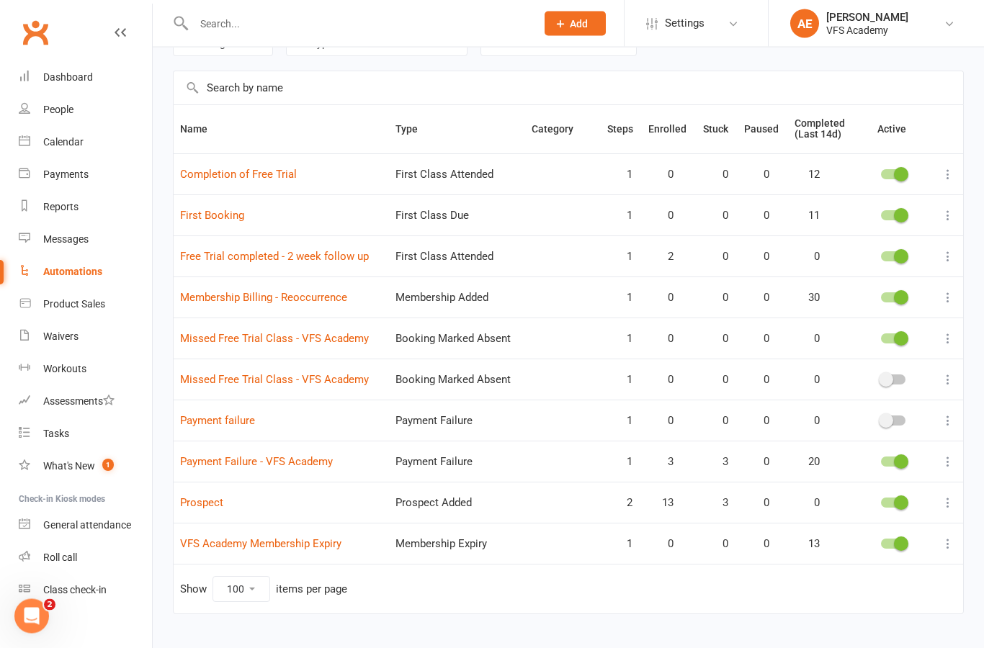
scroll to position [79, 0]
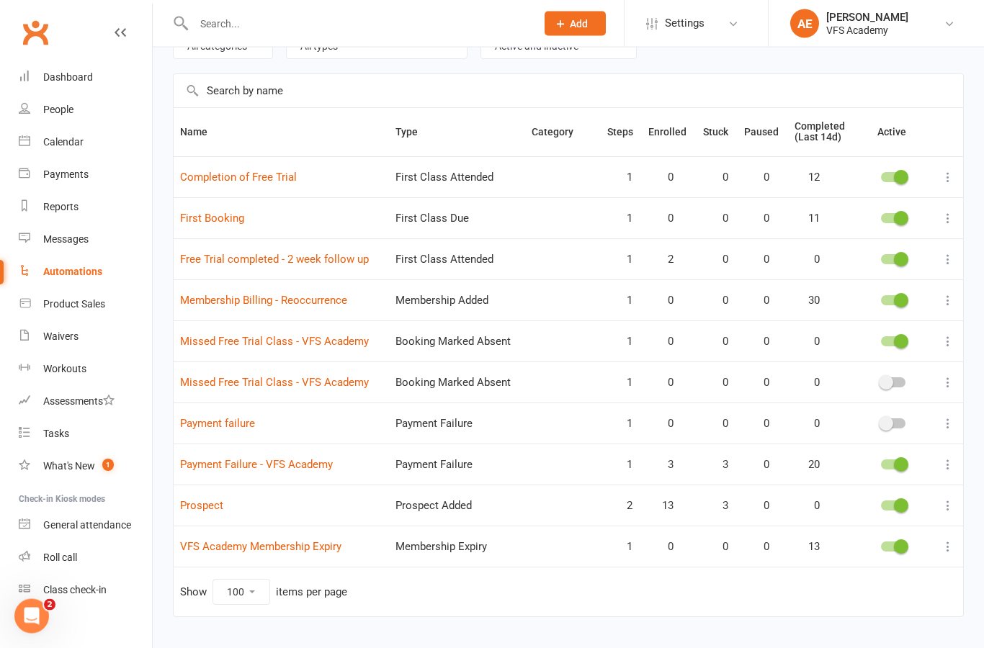
click at [191, 470] on link "Payment Failure - VFS Academy" at bounding box center [256, 465] width 153 height 13
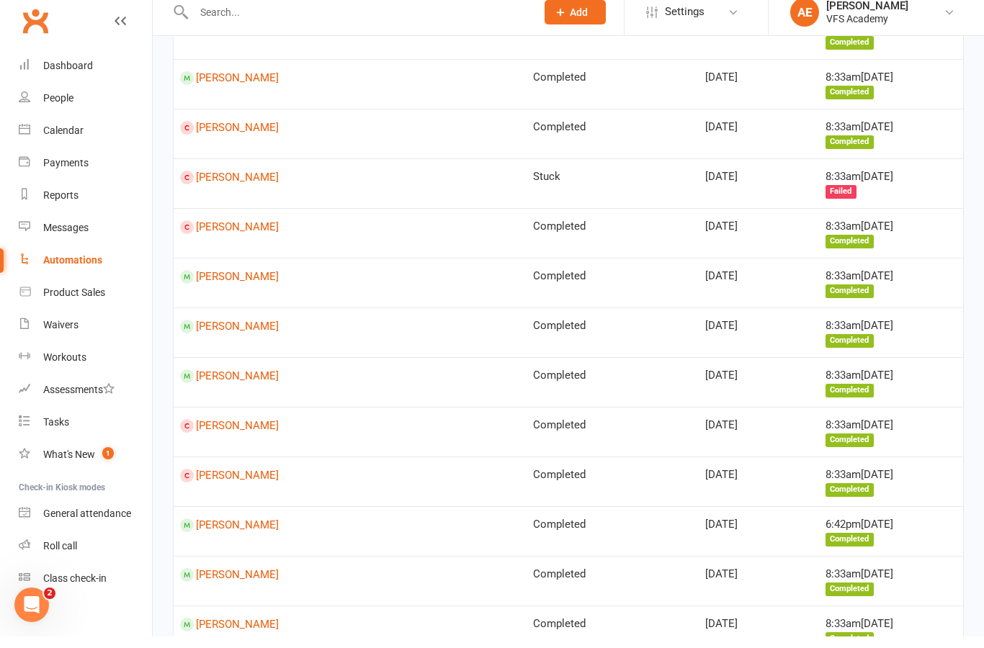
scroll to position [1978, 0]
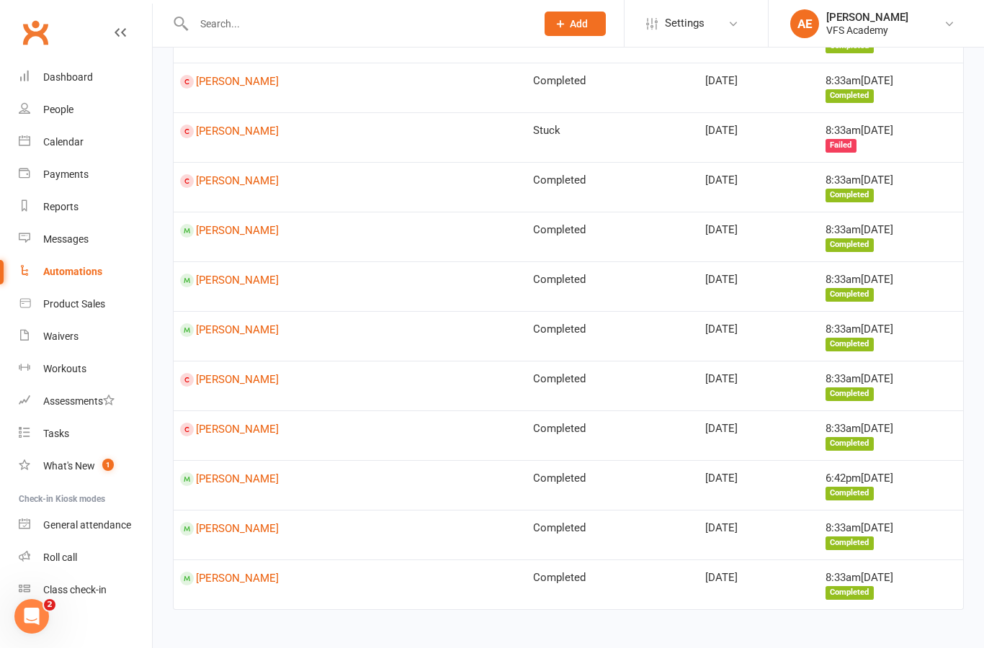
click at [68, 68] on link "Dashboard" at bounding box center [85, 77] width 133 height 32
